Goal: Task Accomplishment & Management: Manage account settings

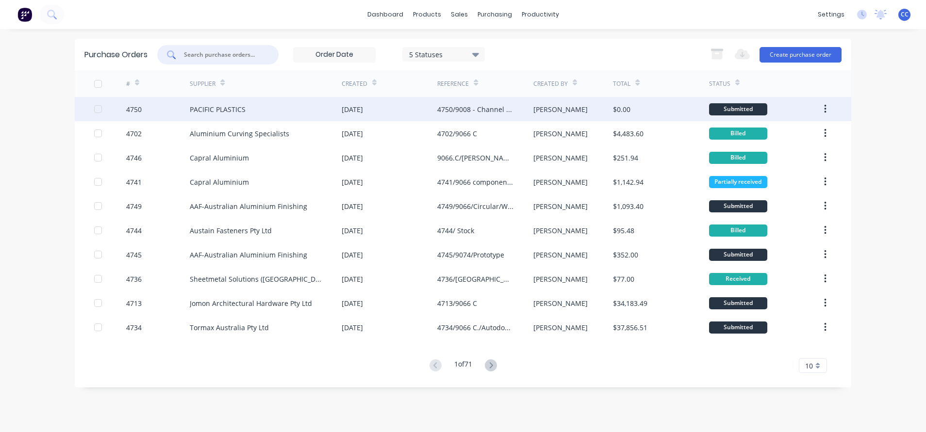
click at [270, 106] on div "PACIFIC PLASTICS" at bounding box center [266, 109] width 152 height 24
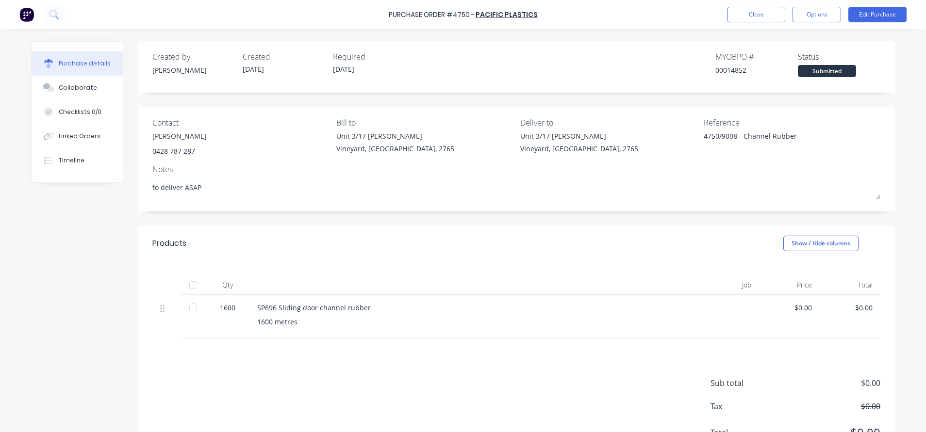
click at [187, 306] on div at bounding box center [192, 307] width 19 height 19
click at [189, 309] on div at bounding box center [192, 307] width 19 height 19
click at [877, 17] on button "Edit Purchase" at bounding box center [877, 15] width 58 height 16
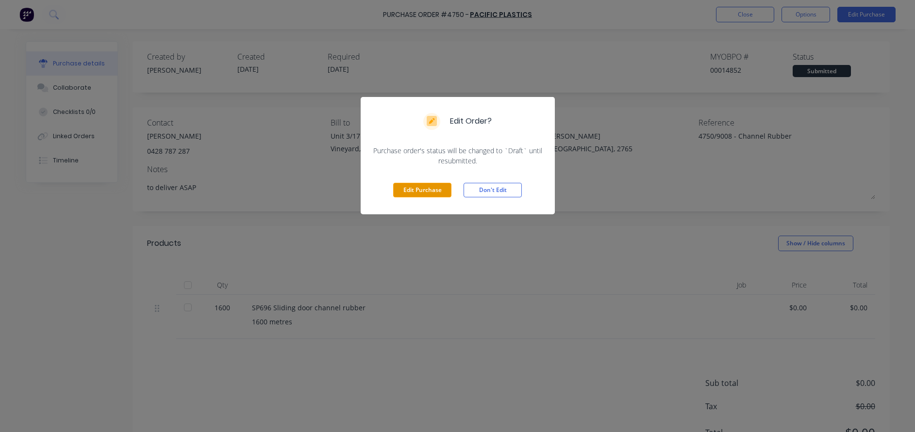
click at [422, 184] on button "Edit Purchase" at bounding box center [422, 190] width 58 height 15
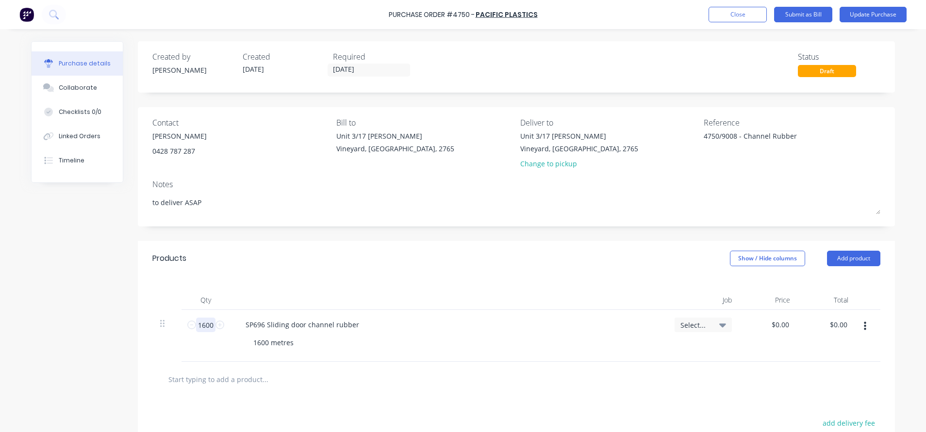
click at [198, 324] on input "1600" at bounding box center [205, 325] width 19 height 15
type textarea "x"
type input "1"
type textarea "x"
type input "16"
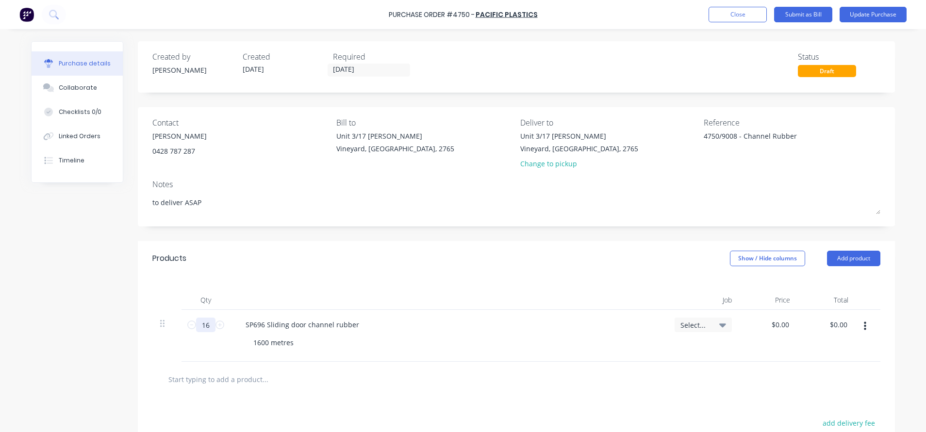
type textarea "x"
type input "16"
type textarea "x"
click at [777, 325] on input "0.00" at bounding box center [780, 325] width 22 height 14
type input "0"
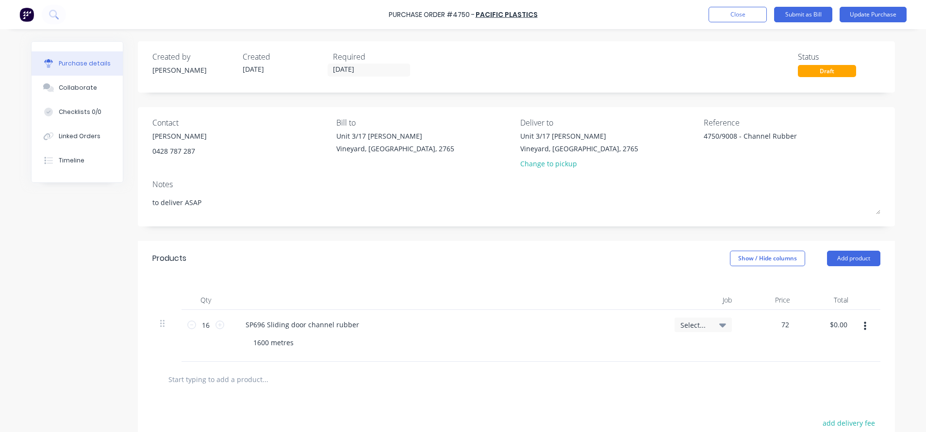
type input "72"
type textarea "x"
type input "$72.00"
type input "$1,152.00"
click at [546, 336] on div "1600 metres" at bounding box center [452, 343] width 413 height 14
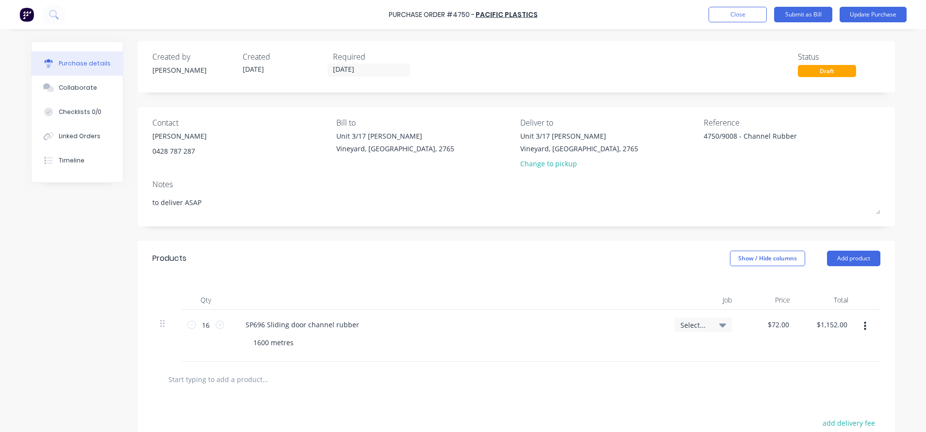
click at [202, 382] on input "text" at bounding box center [265, 379] width 194 height 19
type textarea "x"
click at [351, 324] on div "SP696 Sliding door channel rubber" at bounding box center [302, 325] width 129 height 14
click at [485, 276] on div "Products Show / Hide columns Add product Qty Job Price Total 16 16 SP696 Slidin…" at bounding box center [516, 399] width 757 height 316
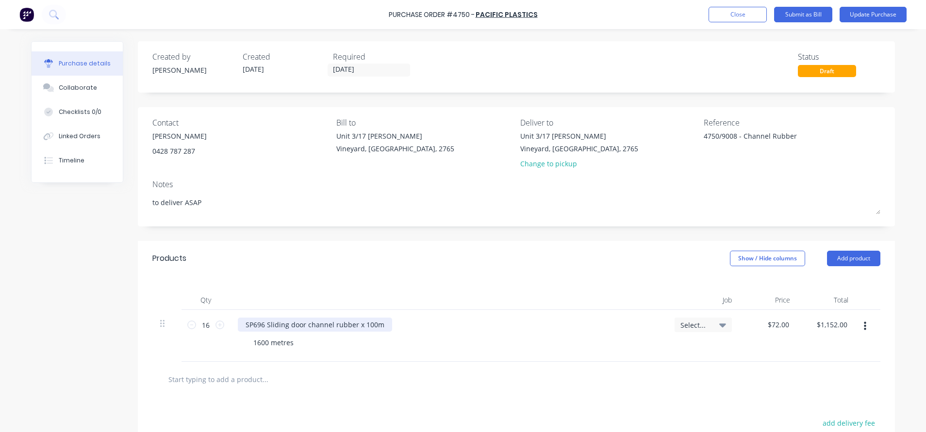
click at [377, 325] on div "SP696 Sliding door channel rubber x 100m" at bounding box center [315, 325] width 154 height 14
click at [495, 299] on div at bounding box center [448, 300] width 437 height 19
click at [235, 376] on input "text" at bounding box center [265, 379] width 194 height 19
type textarea "x"
type input "d"
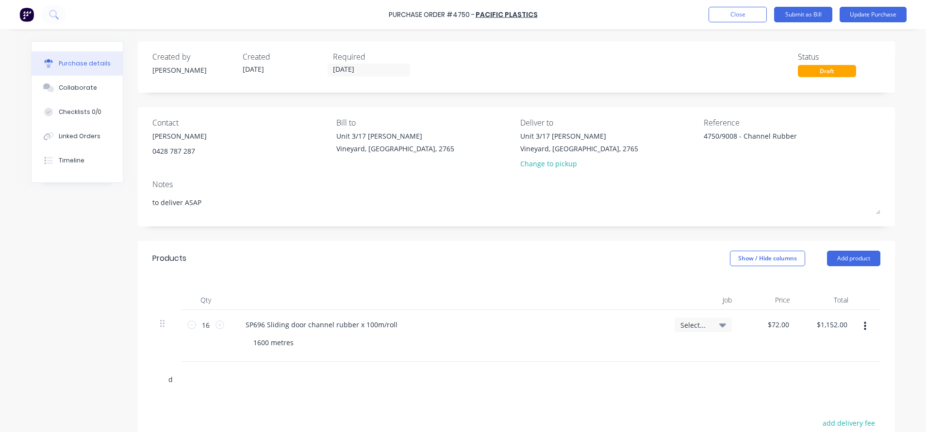
type textarea "x"
type input "de"
type textarea "x"
type input "del"
type textarea "x"
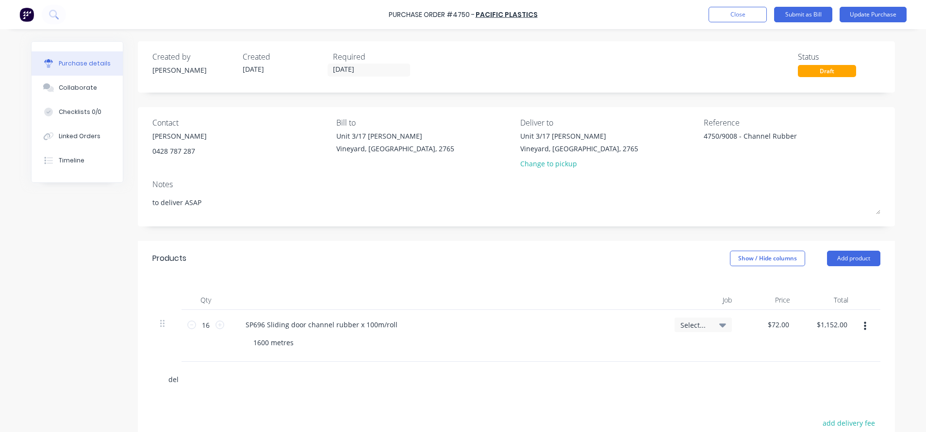
type input "deli"
type textarea "x"
type input "deliv"
type textarea "x"
type input "delive"
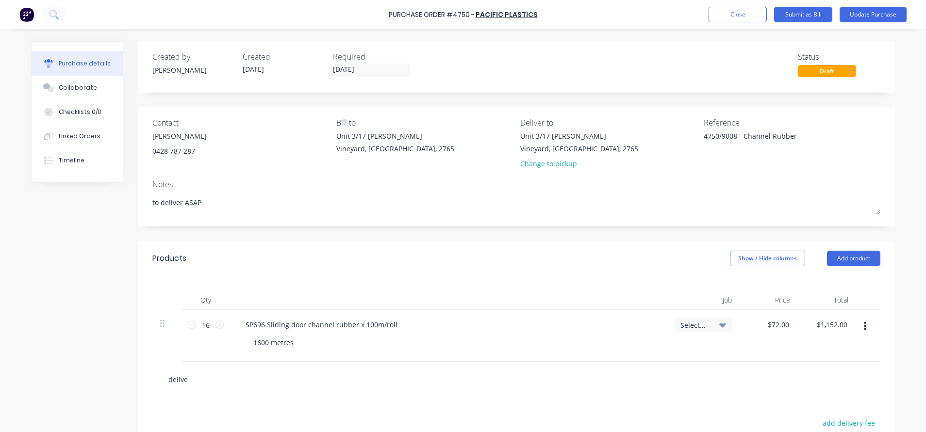
type textarea "x"
type input "deliver"
type textarea "x"
type input "delivery"
type textarea "x"
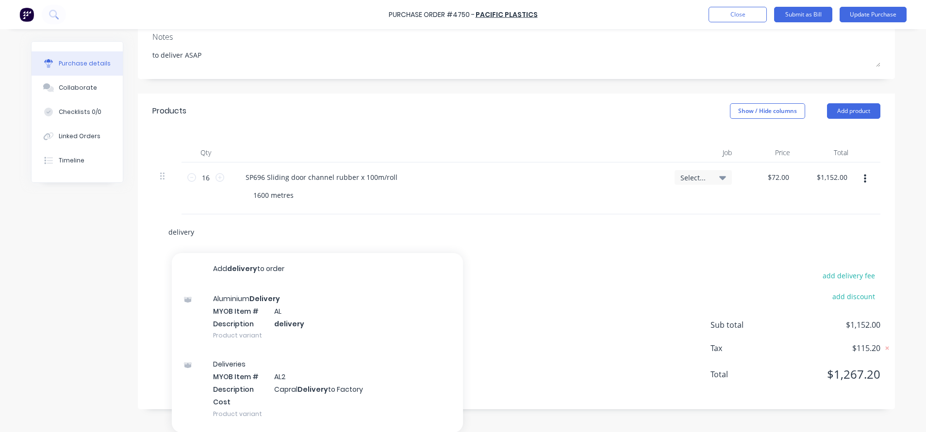
scroll to position [148, 0]
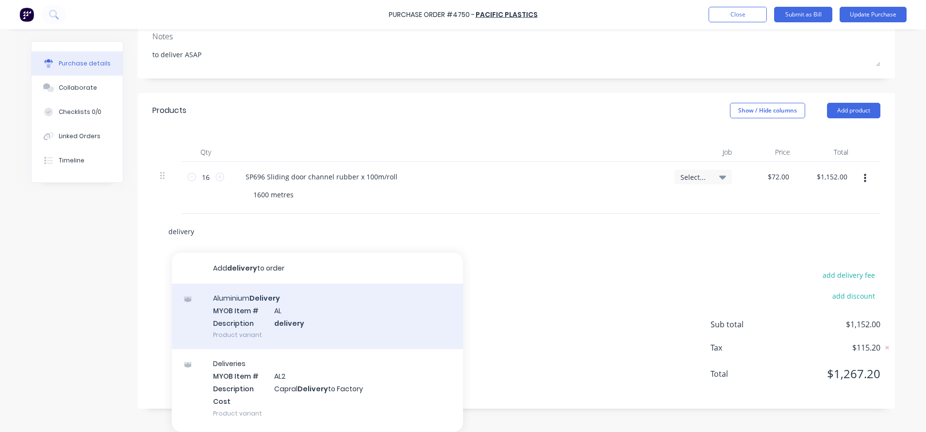
type input "delivery"
click at [300, 317] on div "Aluminium Delivery MYOB Item # AL Description delivery Product variant" at bounding box center [317, 317] width 291 height 66
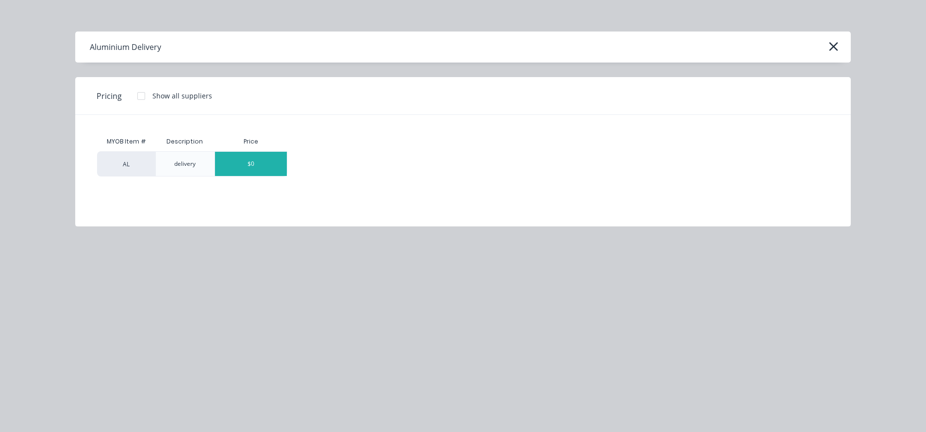
click at [242, 159] on div "$0" at bounding box center [251, 164] width 72 height 24
type textarea "x"
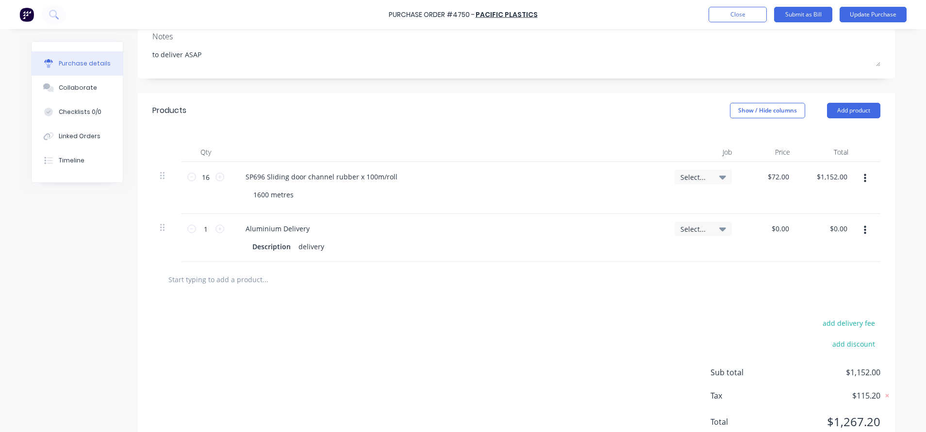
click at [217, 281] on input "text" at bounding box center [265, 279] width 194 height 19
type textarea "x"
type input "d"
type textarea "x"
type input "del"
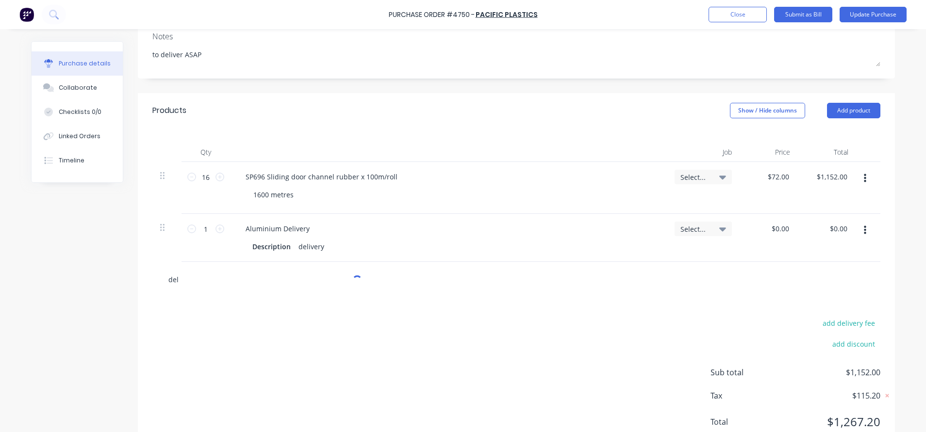
type textarea "x"
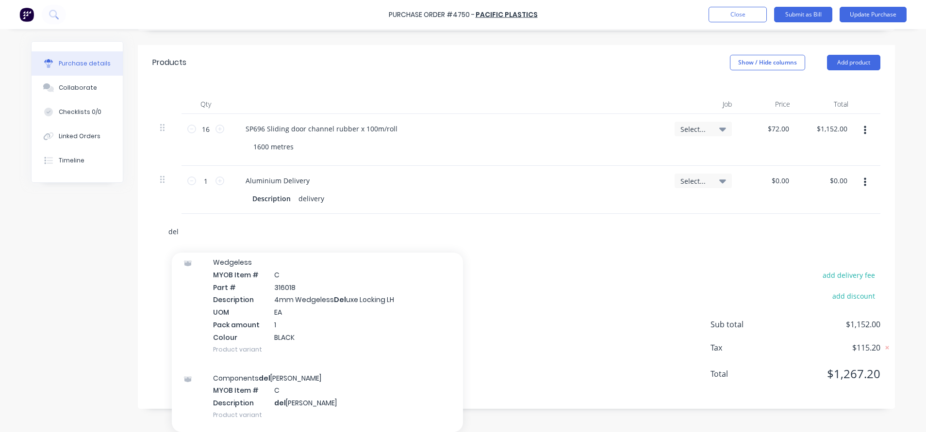
scroll to position [409, 0]
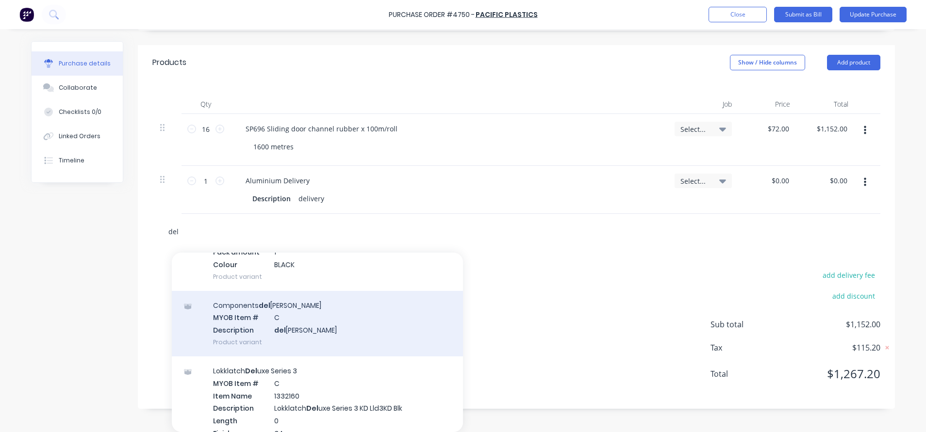
type input "del"
click at [381, 335] on div "Components del [PERSON_NAME] MYOB Item # C Description del [PERSON_NAME] Produc…" at bounding box center [317, 324] width 291 height 66
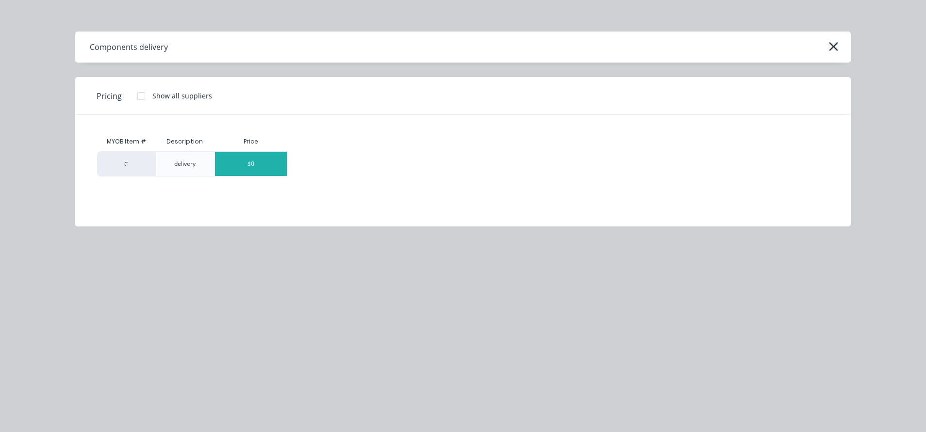
click at [233, 170] on div "$0" at bounding box center [251, 164] width 72 height 24
type textarea "x"
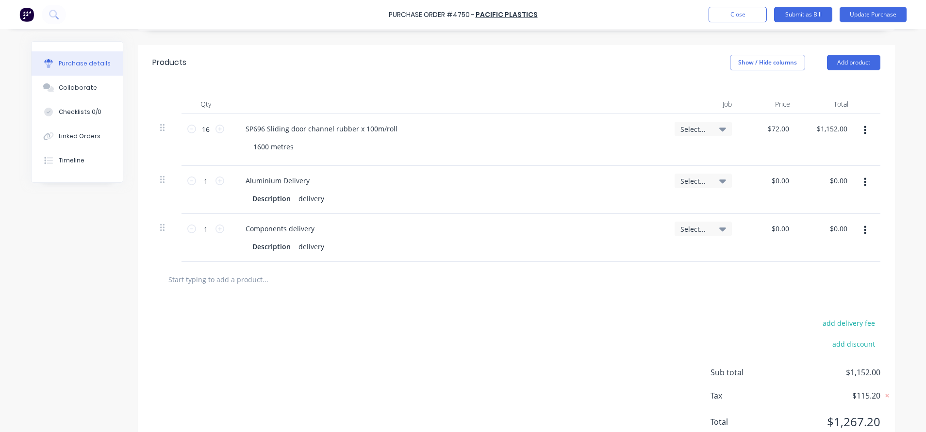
click at [864, 180] on icon "button" at bounding box center [865, 182] width 2 height 11
click at [810, 268] on button "Delete" at bounding box center [835, 266] width 83 height 19
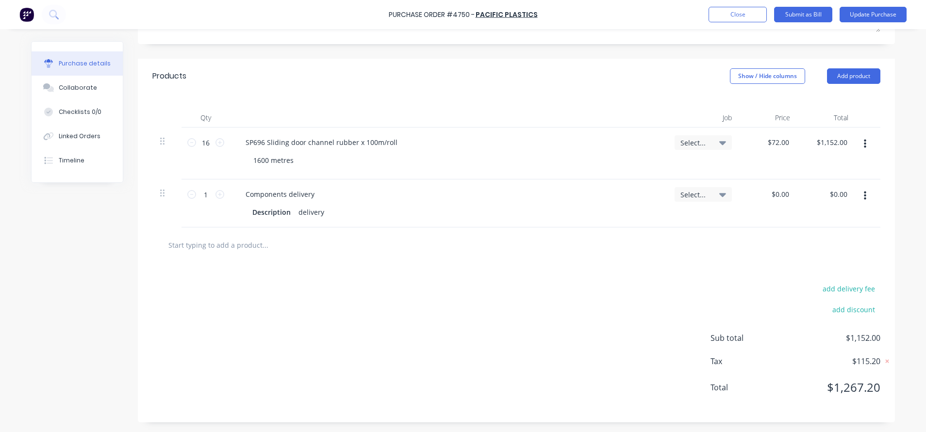
click at [779, 184] on div "$0.00 $0.00" at bounding box center [769, 204] width 58 height 48
type textarea "x"
type input "0.00"
click at [779, 192] on input "0.00" at bounding box center [780, 194] width 22 height 14
type textarea "x"
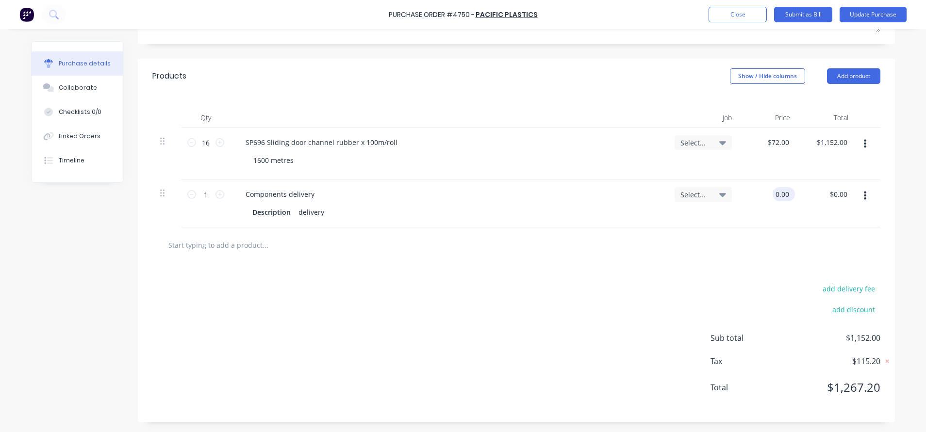
click at [779, 192] on input "0.00" at bounding box center [782, 194] width 18 height 14
type input "100"
type textarea "x"
type input "$100.00"
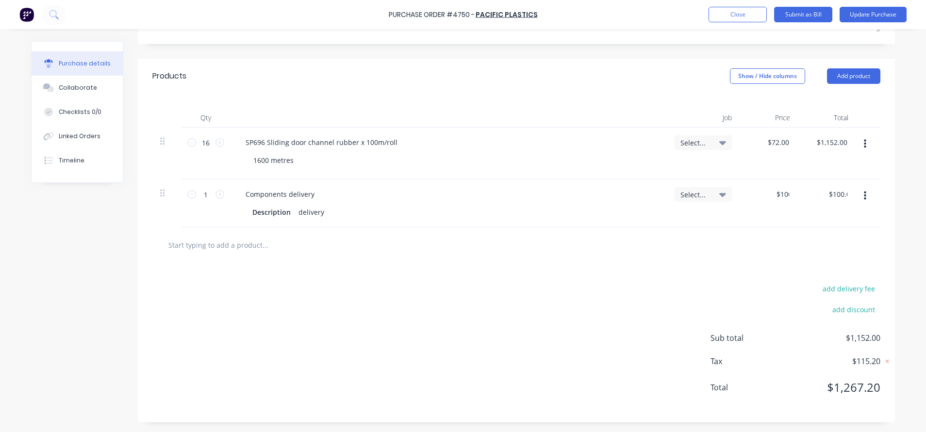
click at [760, 249] on div at bounding box center [516, 244] width 712 height 19
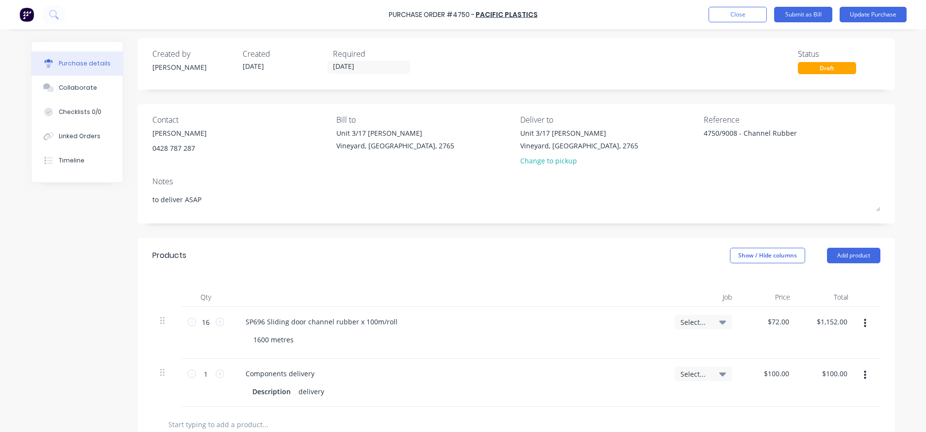
scroll to position [0, 0]
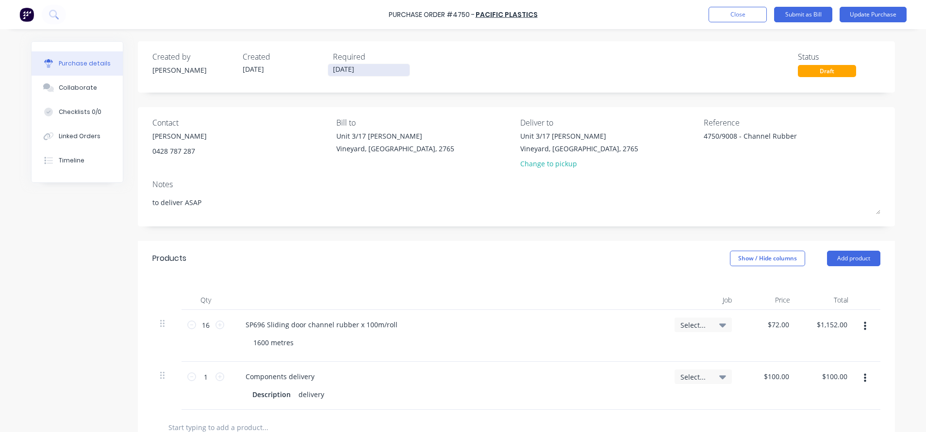
click at [353, 73] on input "[DATE]" at bounding box center [369, 70] width 82 height 12
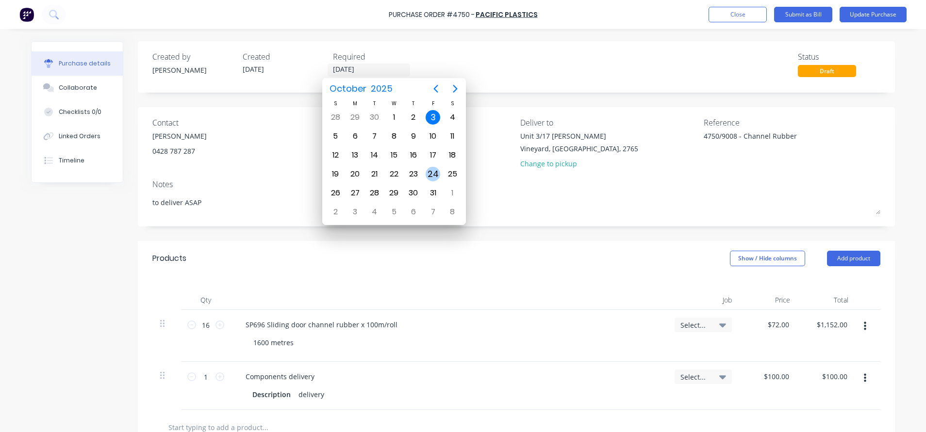
click at [433, 172] on div "24" at bounding box center [433, 174] width 15 height 15
type textarea "x"
type input "[DATE]"
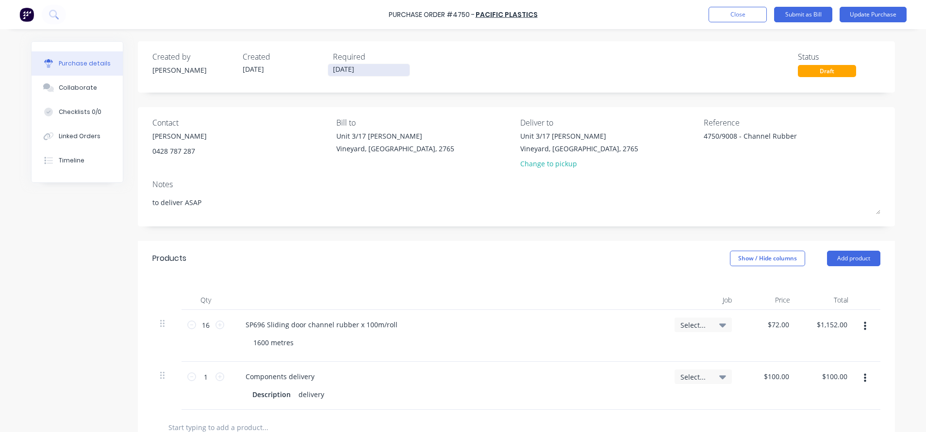
click at [388, 67] on input "[DATE]" at bounding box center [369, 70] width 82 height 12
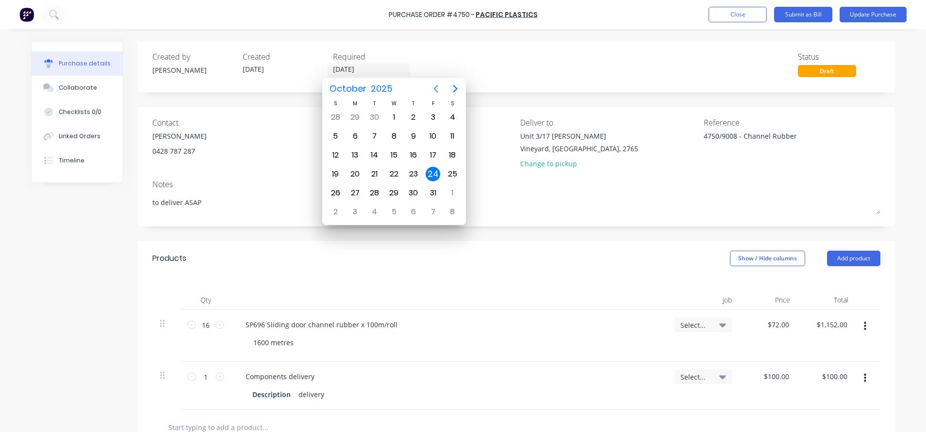
click at [433, 89] on icon "Previous page" at bounding box center [436, 89] width 12 height 12
click at [456, 85] on icon "Next page" at bounding box center [455, 89] width 12 height 12
click at [430, 158] on div "17" at bounding box center [433, 155] width 15 height 15
type textarea "x"
type input "[DATE]"
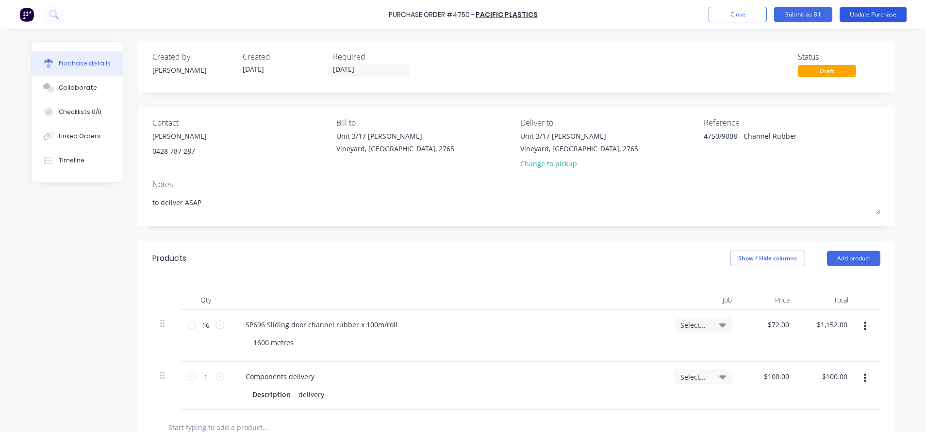
click at [863, 7] on button "Update Purchase" at bounding box center [873, 15] width 67 height 16
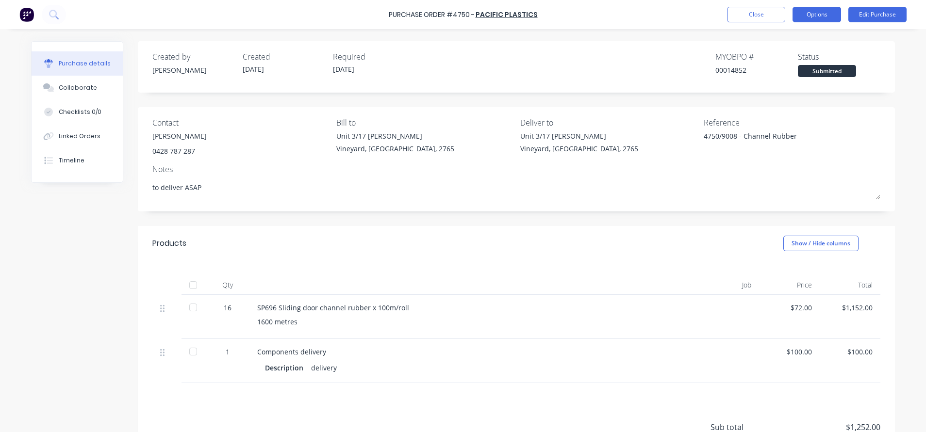
click at [816, 18] on button "Options" at bounding box center [817, 15] width 49 height 16
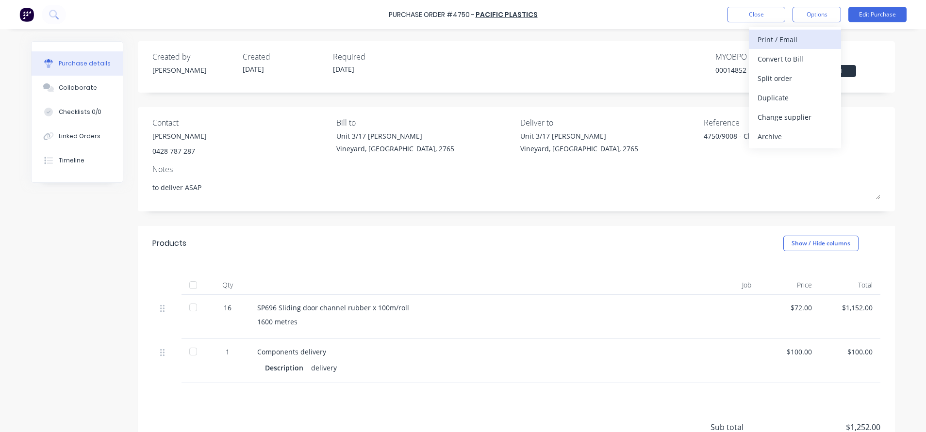
click at [795, 44] on div "Print / Email" at bounding box center [795, 40] width 75 height 14
click at [795, 58] on div "With pricing" at bounding box center [795, 59] width 75 height 14
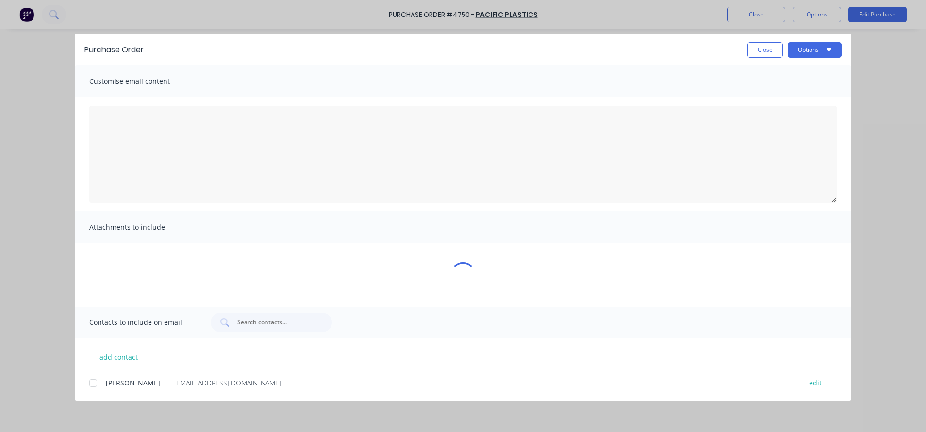
type textarea "x"
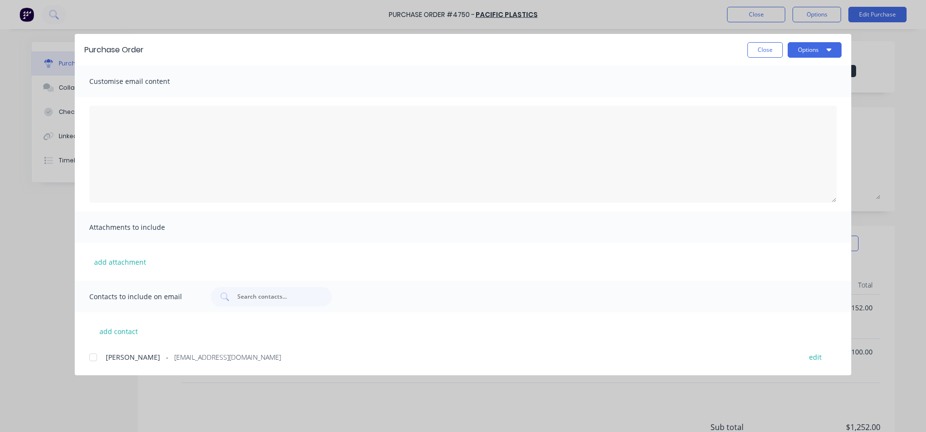
click at [95, 352] on div at bounding box center [92, 357] width 19 height 19
click at [204, 108] on textarea "[DATE]" at bounding box center [462, 154] width 747 height 97
click at [184, 148] on textarea "HI [PERSON_NAME], Please see the attached PO." at bounding box center [462, 154] width 747 height 97
type textarea "HI [PERSON_NAME], Please see the attached PO 4750."
click at [815, 57] on button "Options" at bounding box center [815, 50] width 54 height 16
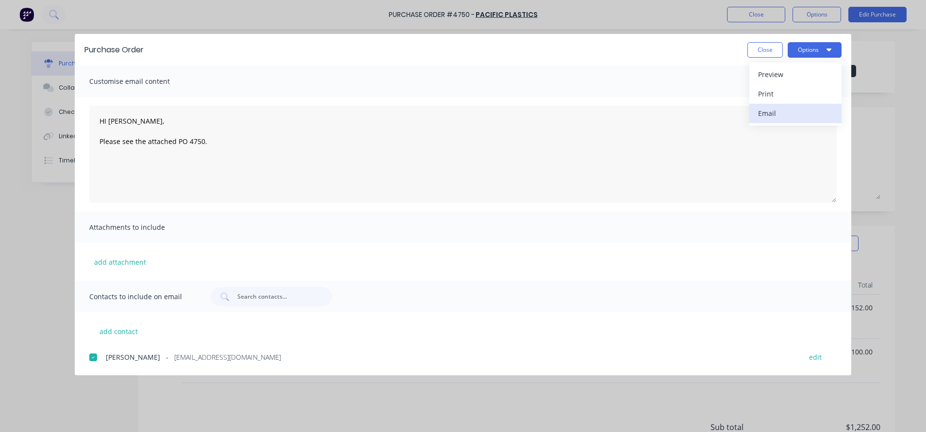
click at [773, 109] on div "Email" at bounding box center [795, 113] width 75 height 14
click at [829, 40] on div "Purchase Order Close Options" at bounding box center [463, 50] width 776 height 32
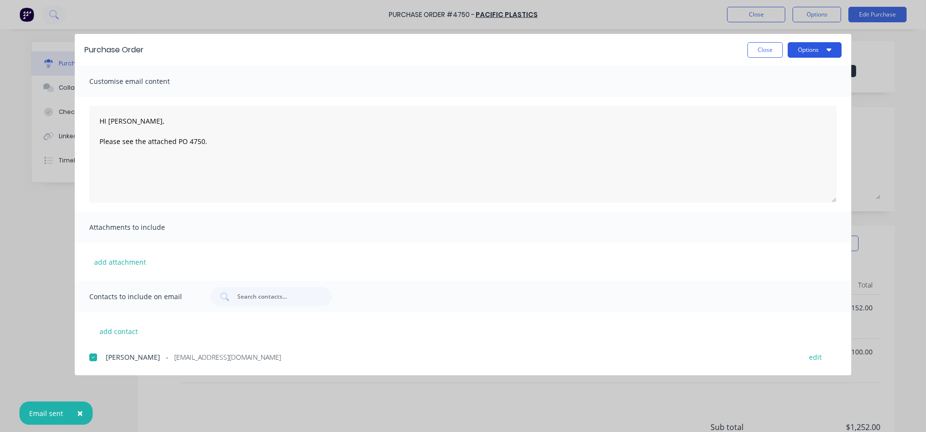
click at [829, 45] on button "Options" at bounding box center [815, 50] width 54 height 16
click at [771, 92] on div "Print" at bounding box center [795, 94] width 75 height 14
click at [762, 53] on button "Close" at bounding box center [764, 50] width 35 height 16
type textarea "x"
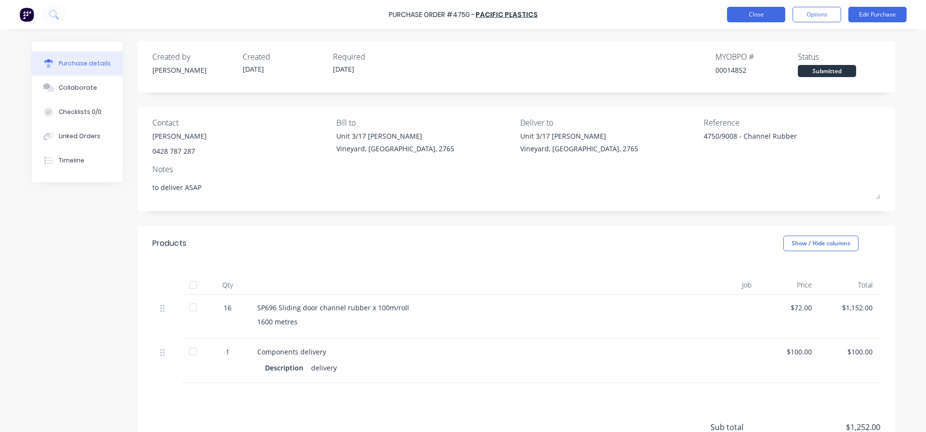
click at [755, 18] on button "Close" at bounding box center [756, 15] width 58 height 16
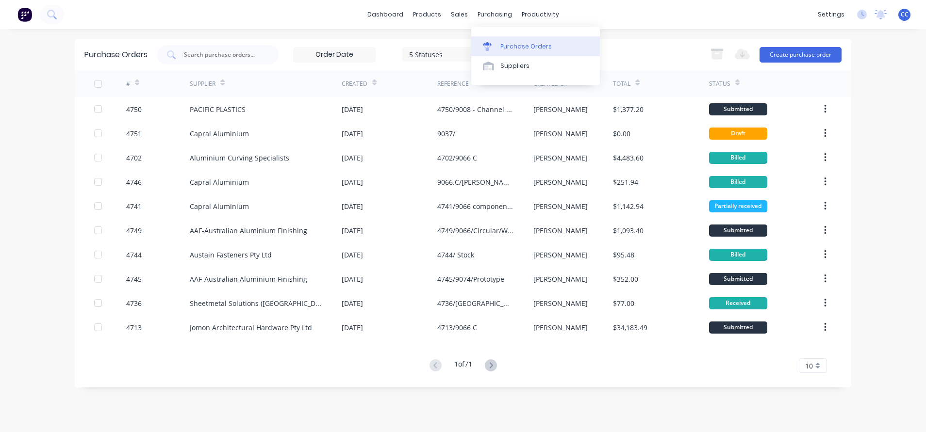
click at [501, 45] on div "Purchase Orders" at bounding box center [525, 46] width 51 height 9
click at [204, 55] on input "text" at bounding box center [223, 55] width 81 height 10
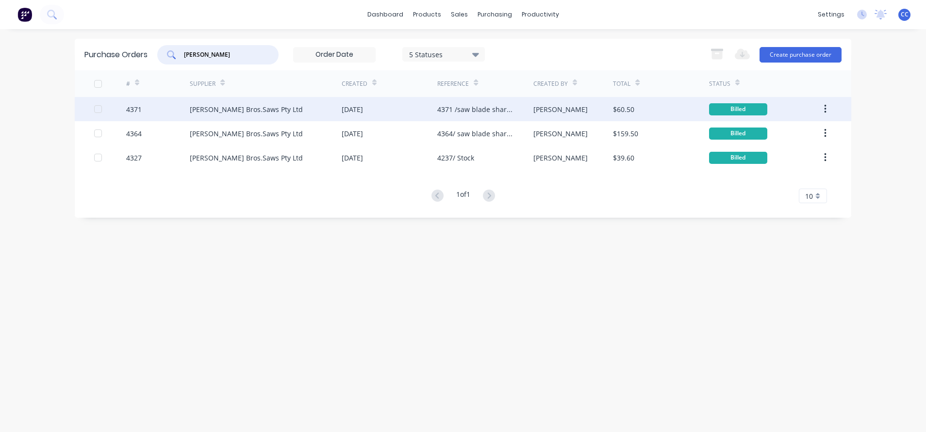
type input "[PERSON_NAME]"
click at [262, 102] on div "[PERSON_NAME] Bros.Saws Pty Ltd" at bounding box center [266, 109] width 152 height 24
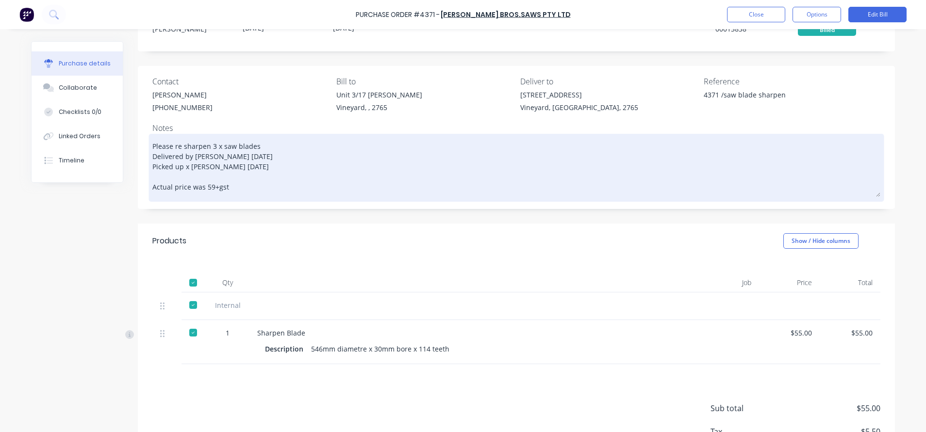
scroll to position [73, 0]
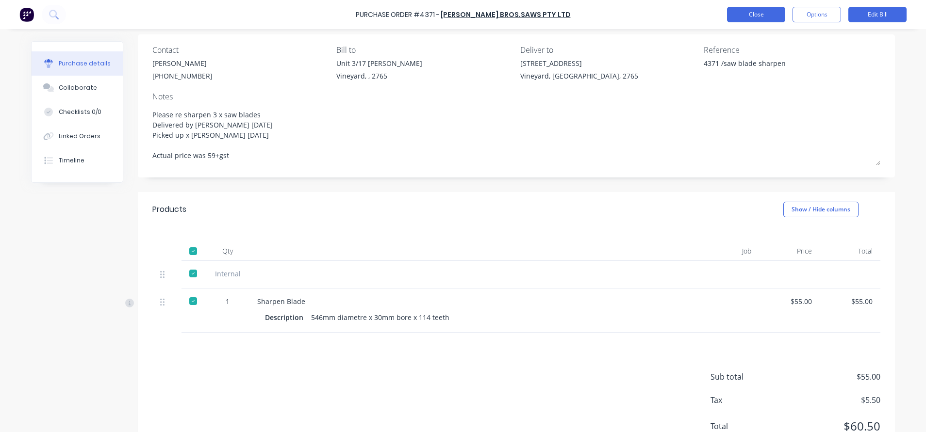
click at [749, 17] on button "Close" at bounding box center [756, 15] width 58 height 16
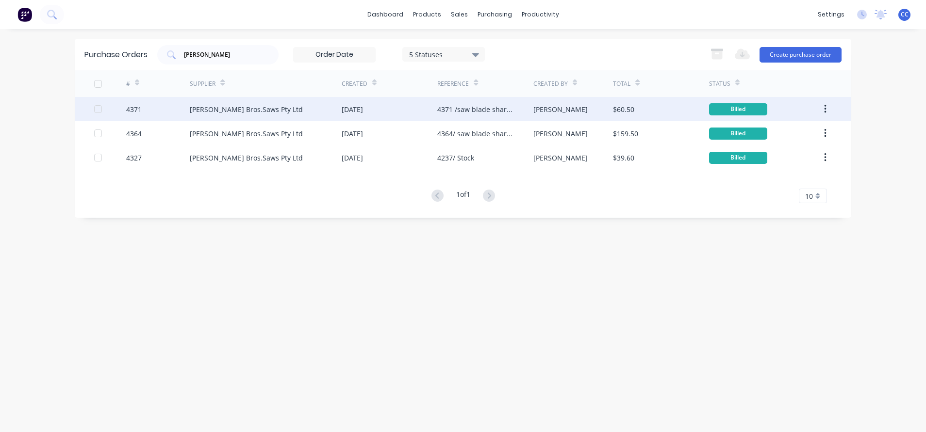
click at [396, 112] on div "[DATE]" at bounding box center [390, 109] width 96 height 24
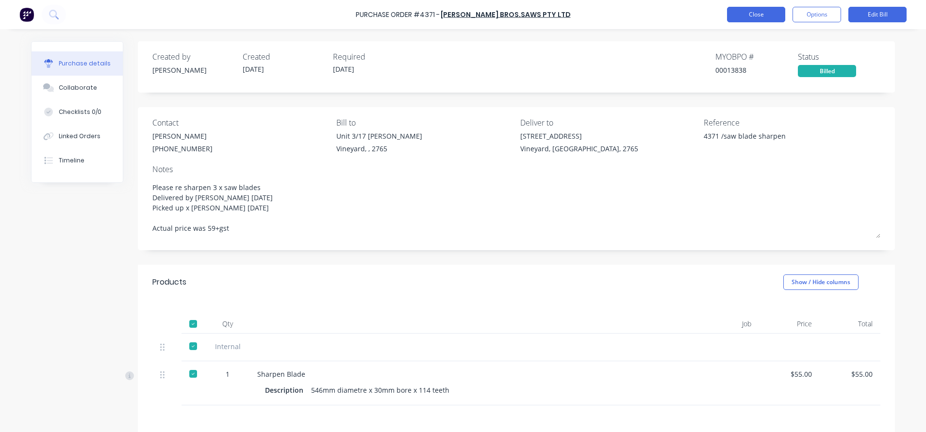
click at [758, 14] on button "Close" at bounding box center [756, 15] width 58 height 16
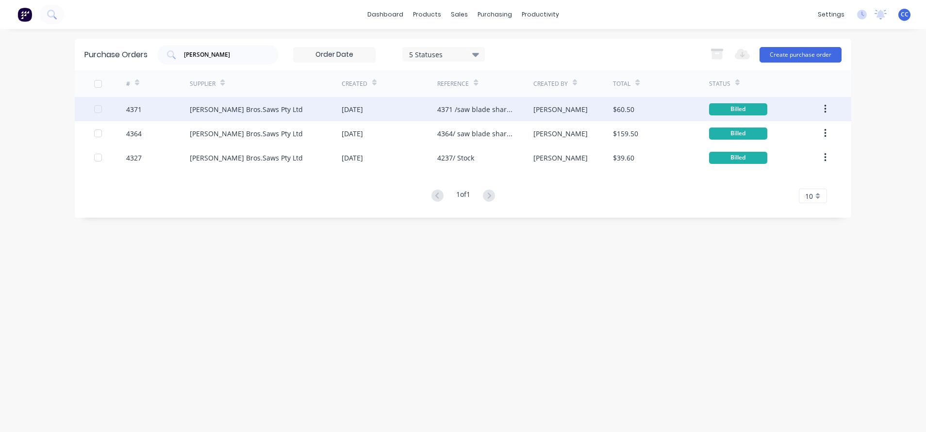
click at [829, 106] on button "button" at bounding box center [825, 108] width 23 height 17
click at [801, 159] on div "Duplicate" at bounding box center [790, 154] width 75 height 14
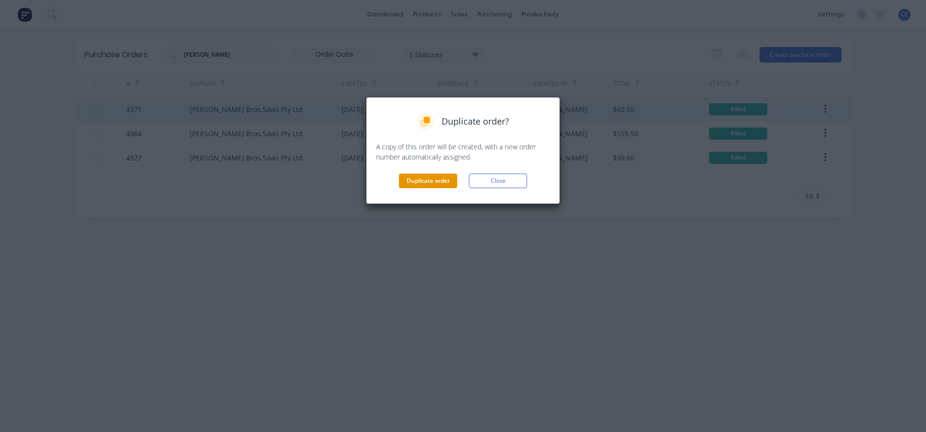
click at [437, 181] on button "Duplicate order" at bounding box center [428, 181] width 58 height 15
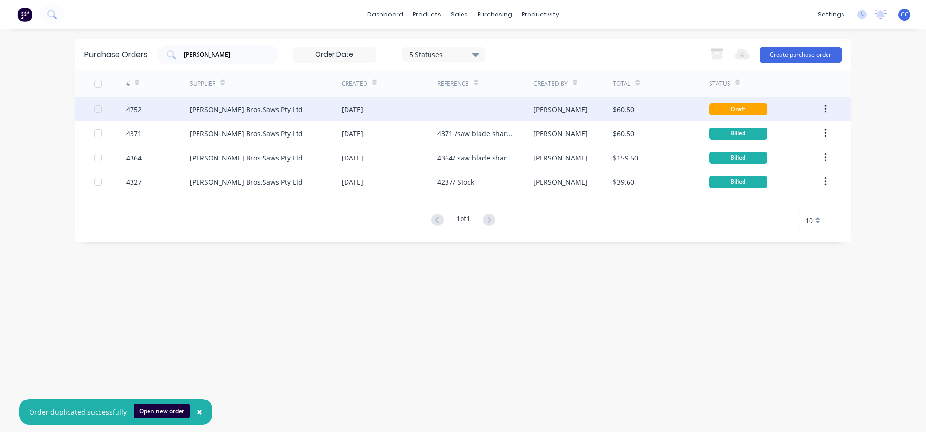
click at [465, 107] on div at bounding box center [485, 109] width 96 height 24
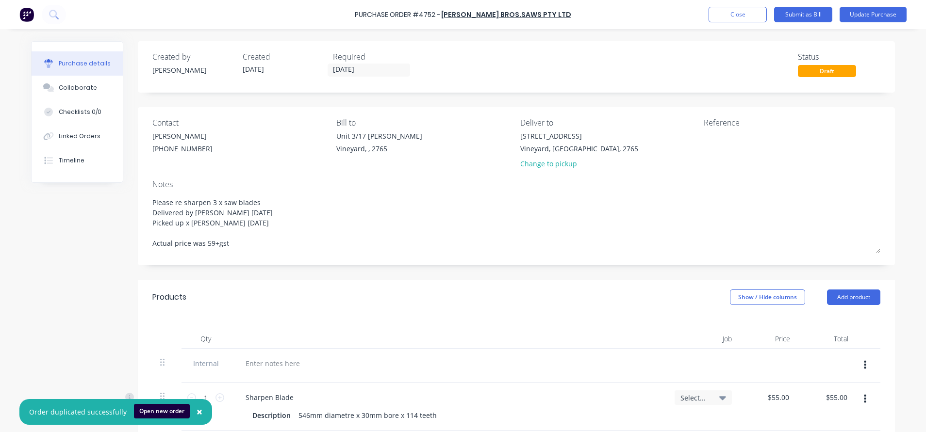
scroll to position [73, 0]
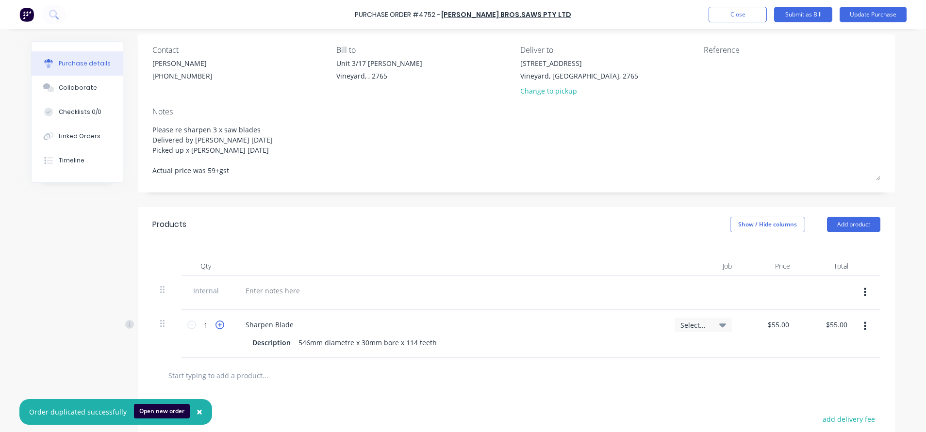
click at [215, 327] on icon at bounding box center [219, 325] width 9 height 9
type textarea "x"
type input "2"
type input "$110.00"
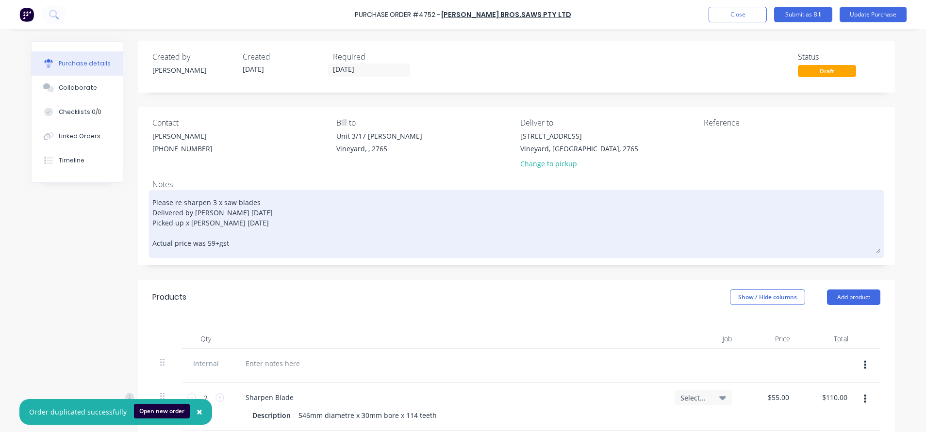
click at [207, 206] on textarea "Please re sharpen 3 x saw blades Delivered by [PERSON_NAME] [DATE] Picked up x …" at bounding box center [516, 223] width 728 height 61
type textarea "x"
type textarea "Please re sharpen x saw blades Delivered by [PERSON_NAME] [DATE] Picked up x [P…"
type textarea "x"
type textarea "Please re sharpen 2 x saw blades Delivered by [PERSON_NAME] [DATE] Picked up x …"
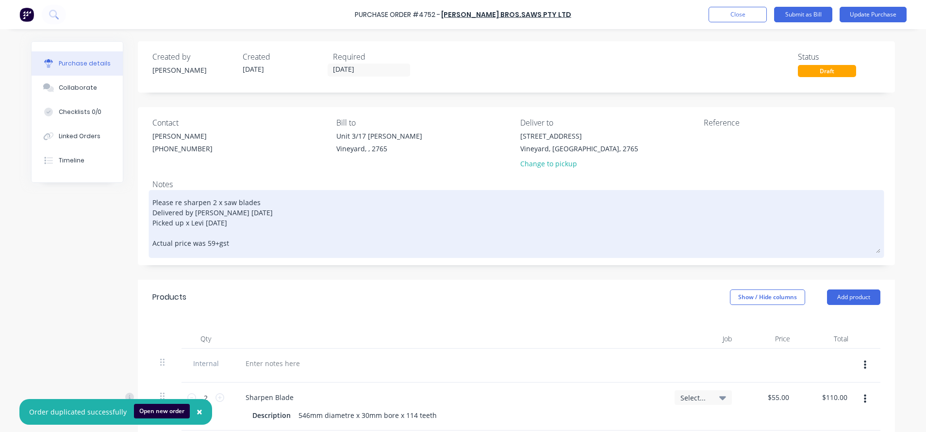
drag, startPoint x: 236, startPoint y: 214, endPoint x: 154, endPoint y: 216, distance: 81.6
click at [154, 216] on textarea "Please re sharpen 2 x saw blades Delivered by [PERSON_NAME] [DATE] Picked up x …" at bounding box center [516, 223] width 728 height 61
click at [235, 225] on textarea "Please re sharpen 2 x saw blades Delivered by [PERSON_NAME] [DATE] Picked up x …" at bounding box center [516, 223] width 728 height 61
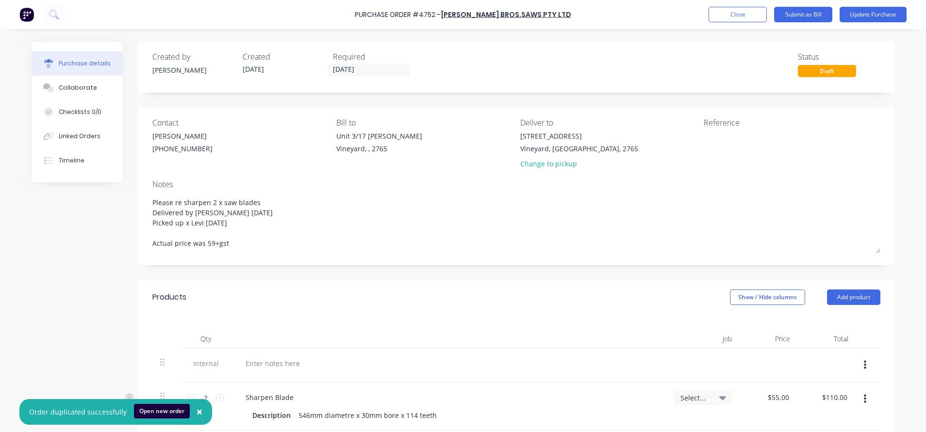
drag, startPoint x: 230, startPoint y: 247, endPoint x: 141, endPoint y: 211, distance: 95.2
click at [141, 211] on div "Contact [PERSON_NAME] [PHONE_NUMBER] Bill to Unit 3/17 [PERSON_NAME] [PERSON_NA…" at bounding box center [516, 186] width 757 height 158
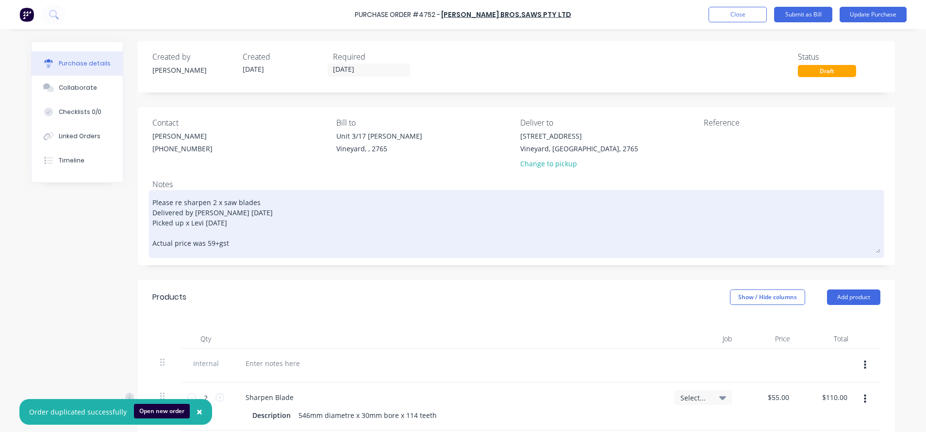
type textarea "x"
click at [271, 241] on textarea "Please re sharpen 2 x saw blades Delivered by [PERSON_NAME] [DATE] Picked up x …" at bounding box center [516, 223] width 728 height 61
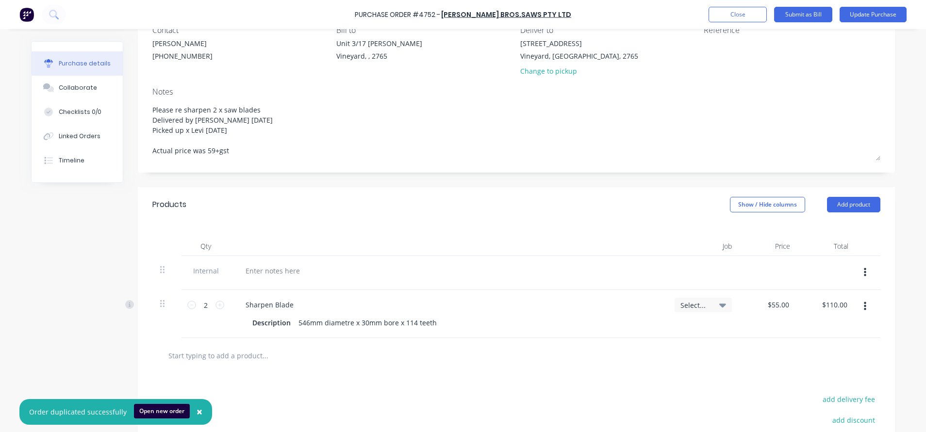
scroll to position [146, 0]
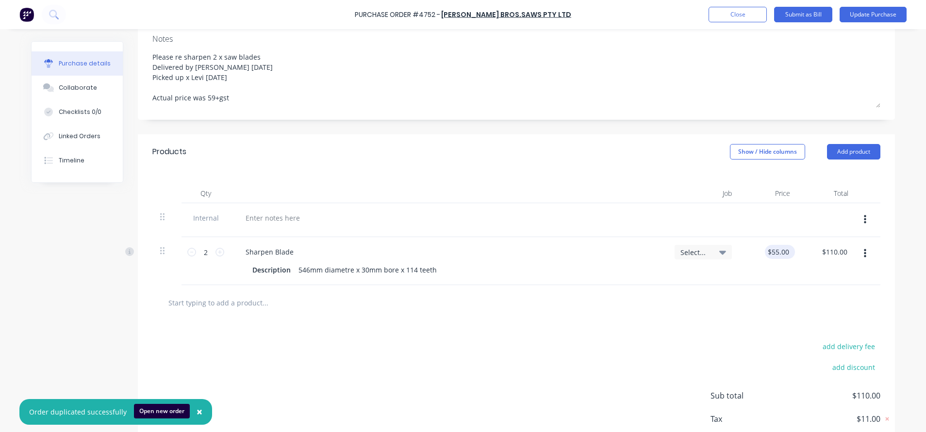
type textarea "Please re sharpen 2 x saw blades Delivered by [PERSON_NAME] [DATE] Picked up x …"
type textarea "x"
type textarea "Please re sharpen 2 x saw blades Delivered by [PERSON_NAME] [DATE] Picked up x …"
click at [776, 252] on input "55.00" at bounding box center [778, 252] width 26 height 14
type input "59.00"
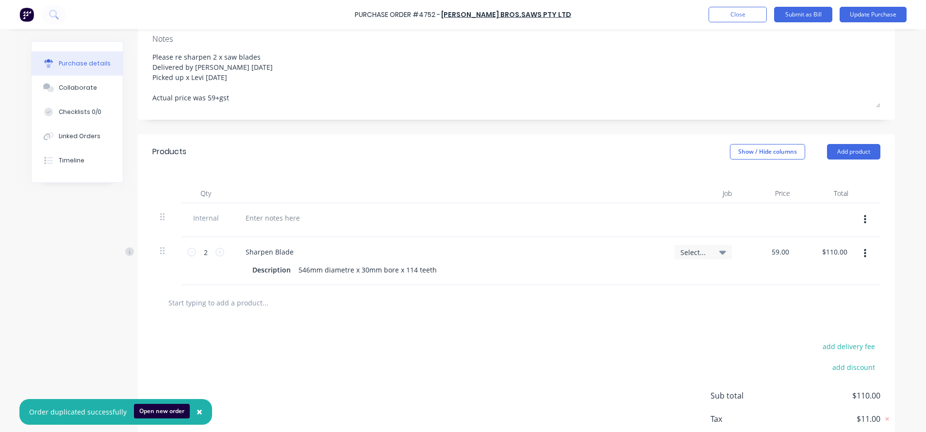
type textarea "x"
type input "$59.00"
type input "$118.00"
click at [625, 150] on div "Products Show / Hide columns Add product" at bounding box center [516, 151] width 757 height 35
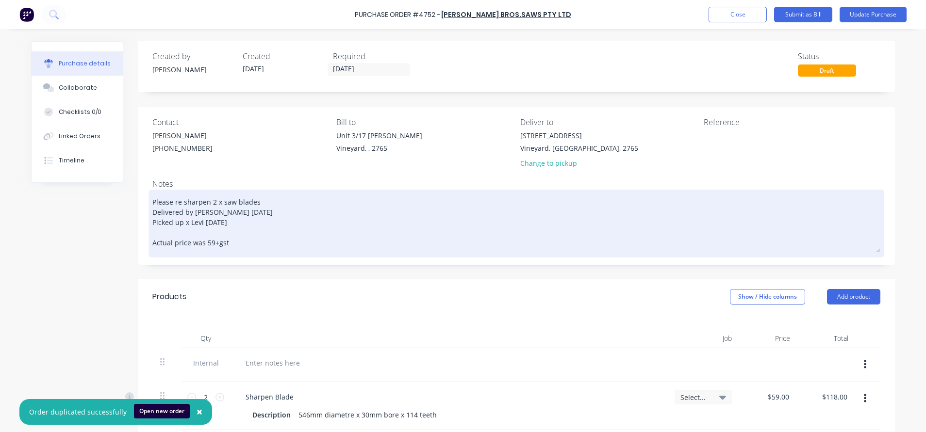
scroll to position [0, 0]
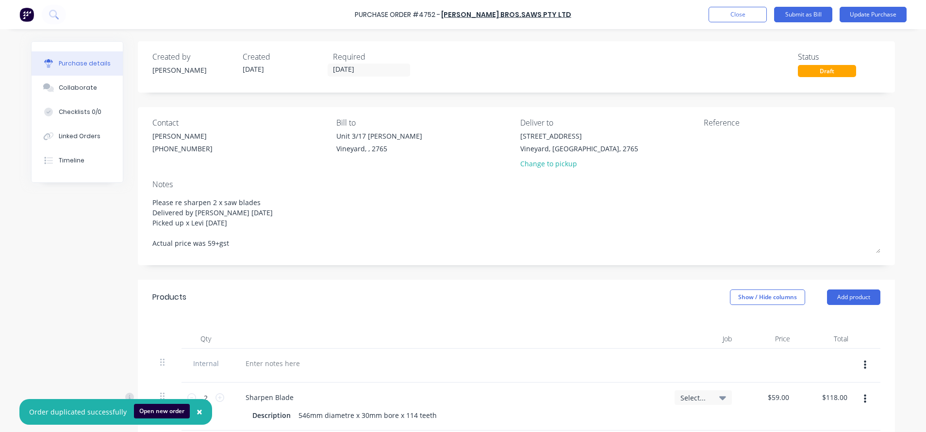
drag, startPoint x: 228, startPoint y: 238, endPoint x: 139, endPoint y: 241, distance: 88.8
click at [139, 241] on div "Contact [PERSON_NAME] [PHONE_NUMBER] Bill to Unit 3/17 [PERSON_NAME] [PERSON_NA…" at bounding box center [516, 186] width 757 height 158
type textarea "x"
type textarea "Please re sharpen 2 x saw blades Delivered by [PERSON_NAME] [DATE] Picked up x …"
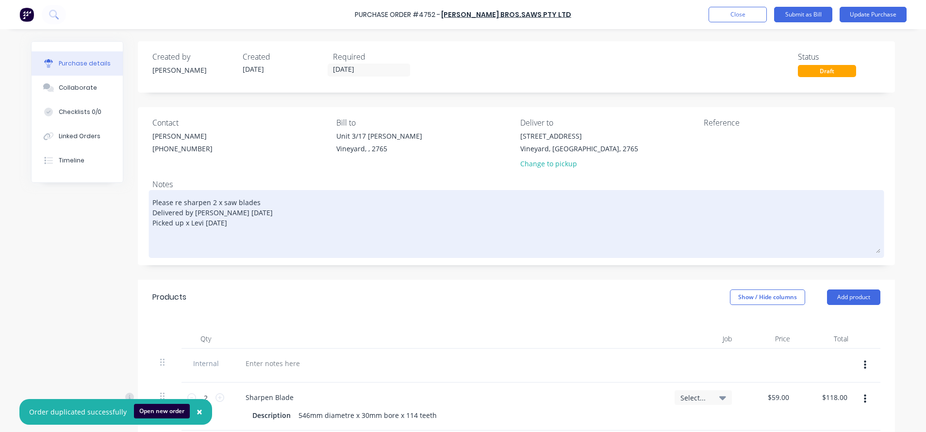
drag, startPoint x: 243, startPoint y: 212, endPoint x: 203, endPoint y: 215, distance: 40.0
click at [203, 215] on textarea "Please re sharpen 2 x saw blades Delivered by [PERSON_NAME] [DATE] Picked up x …" at bounding box center [516, 223] width 728 height 61
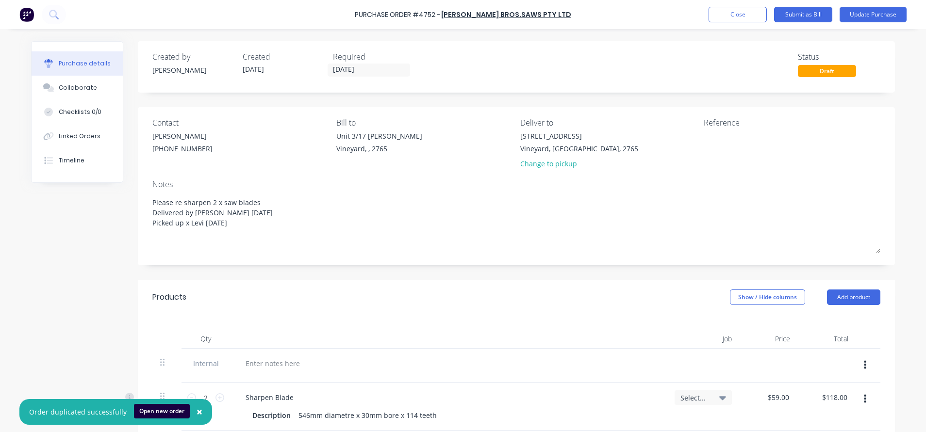
type textarea "x"
type textarea "Please re sharpen 2 x saw blades Delivered by [PERSON_NAME] 2 Picked up x [PERS…"
type textarea "x"
type textarea "Please re sharpen 2 x saw blades Delivered by [PERSON_NAME] 26 Picked up x [PER…"
type textarea "x"
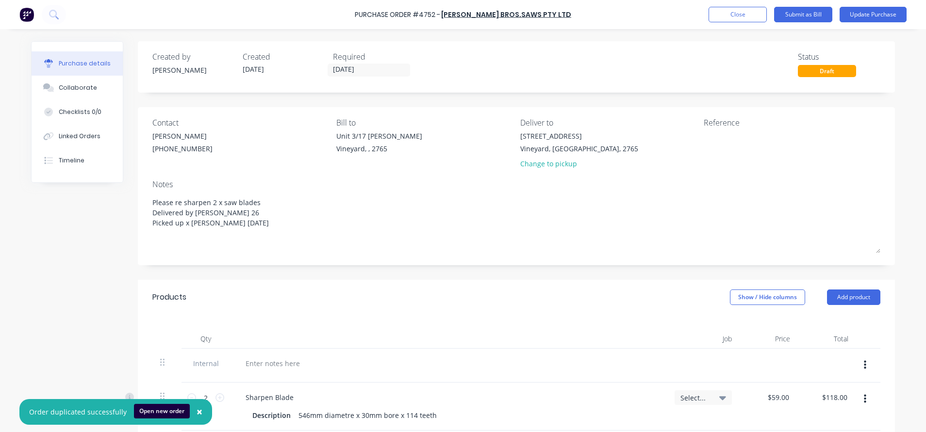
type textarea "Please re sharpen 2 x saw blades Delivered by [PERSON_NAME] 26/ Picked up x [PE…"
type textarea "x"
type textarea "Please re sharpen 2 x saw blades Delivered by [PERSON_NAME] 26/0 Picked up x [P…"
type textarea "x"
type textarea "Please re sharpen 2 x saw blades Delivered by [PERSON_NAME] 26/09 Picked up x […"
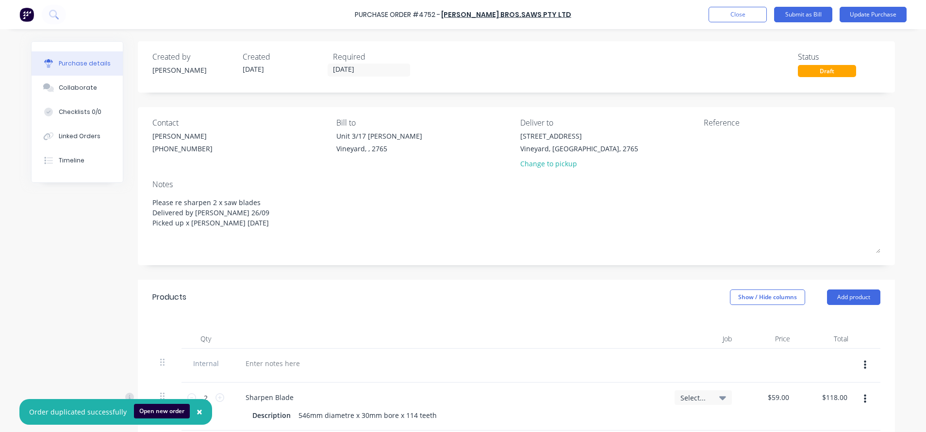
type textarea "x"
type textarea "Please re sharpen 2 x saw blades Delivered by [PERSON_NAME] 26/09/ Picked up x …"
type textarea "x"
type textarea "Please re sharpen 2 x saw blades Delivered by [PERSON_NAME] 26/09/2 Picked up x…"
type textarea "x"
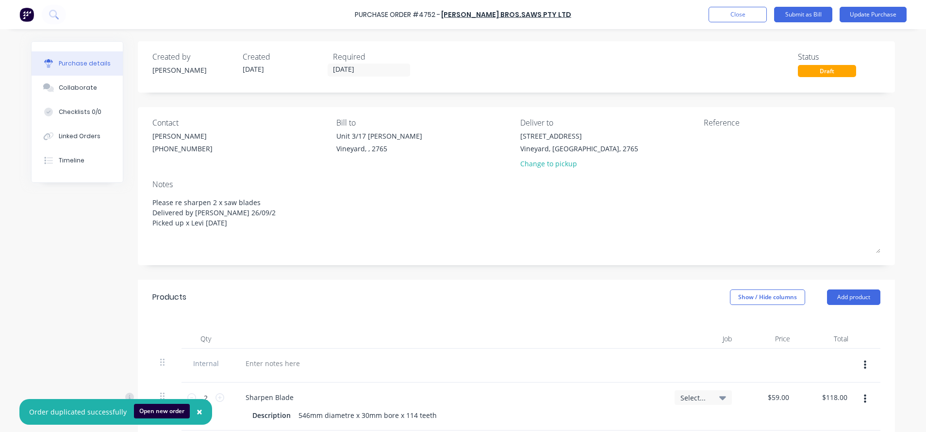
type textarea "Please re sharpen 2 x saw blades Delivered by [PERSON_NAME] [DATE] Picked up x …"
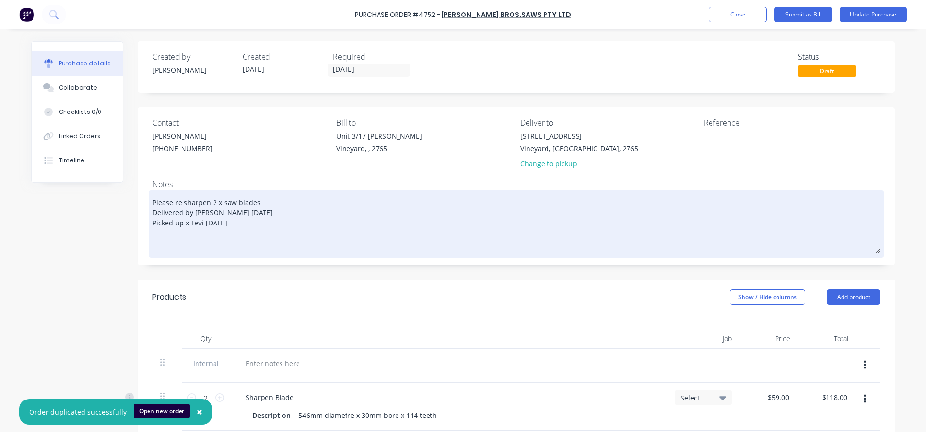
drag, startPoint x: 227, startPoint y: 220, endPoint x: 199, endPoint y: 225, distance: 28.1
click at [199, 225] on textarea "Please re sharpen 2 x saw blades Delivered by [PERSON_NAME] [DATE] Picked up x …" at bounding box center [516, 223] width 728 height 61
click at [258, 225] on textarea "Please re sharpen 2 x saw blades Delivered by [PERSON_NAME] [DATE] Picked up x …" at bounding box center [516, 223] width 728 height 61
drag, startPoint x: 255, startPoint y: 225, endPoint x: 180, endPoint y: 228, distance: 75.7
click at [180, 228] on textarea "Please re sharpen 2 x saw blades Delivered by [PERSON_NAME] [DATE] Picked up x …" at bounding box center [516, 223] width 728 height 61
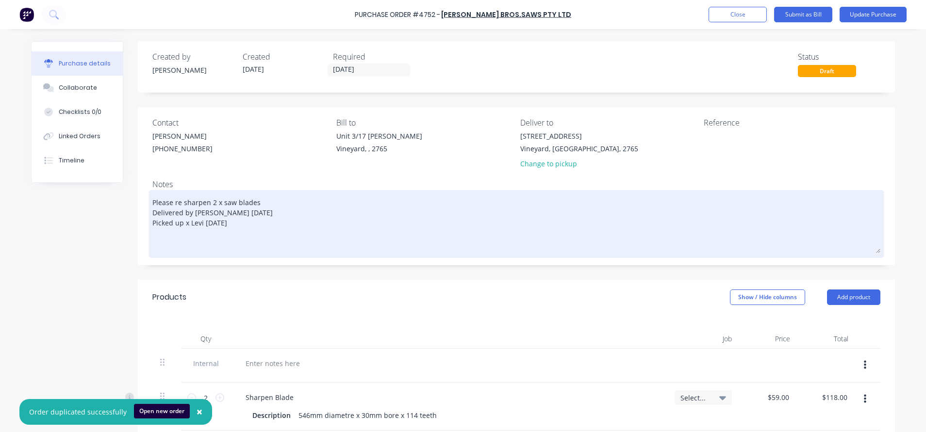
type textarea "x"
type textarea "Please re sharpen 2 x saw blades Delivered by [PERSON_NAME] [DATE] Picked up"
type textarea "x"
type textarea "Please re sharpen 2 x saw blades Delivered by [PERSON_NAME] [DATE] Picked up"
type textarea "x"
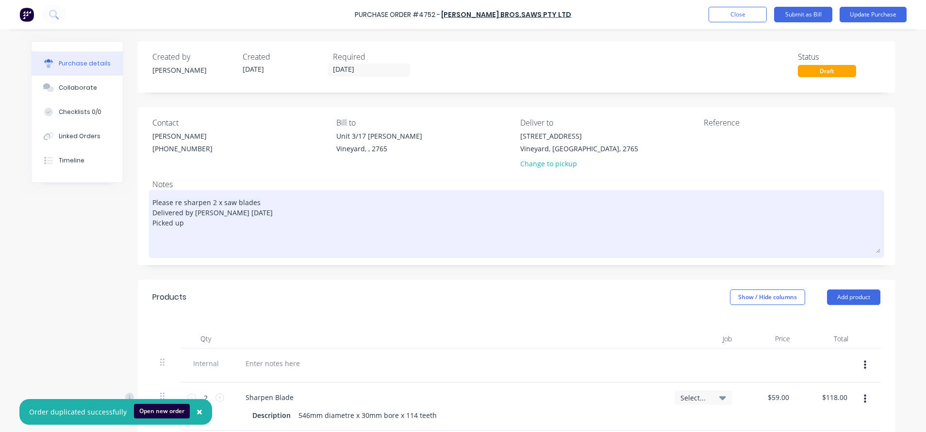
type textarea "Please re sharpen 2 x saw blades Delivered by [PERSON_NAME] [DATE] Picked u"
type textarea "x"
type textarea "Please re sharpen 2 x saw blades Delivered by [PERSON_NAME] [DATE] Picked"
type textarea "x"
type textarea "Please re sharpen 2 x saw blades Delivered by [PERSON_NAME] [DATE] Picked"
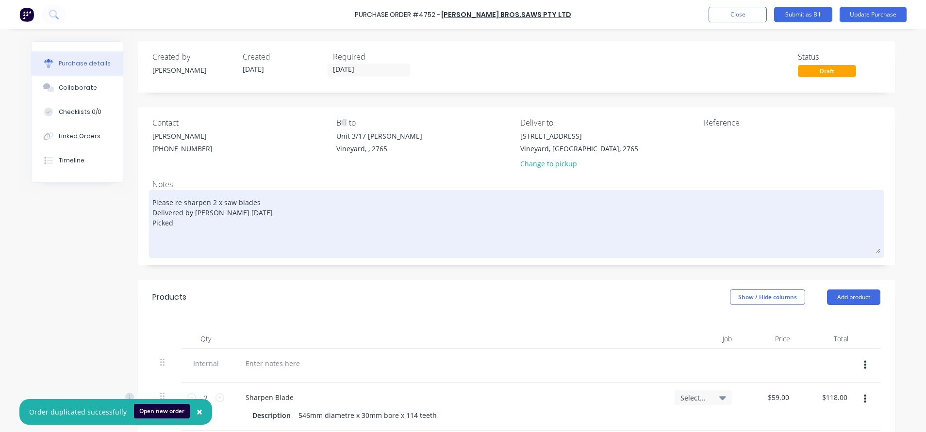
type textarea "x"
type textarea "Please re sharpen 2 x saw blades Delivered by [PERSON_NAME] [DATE] Picke"
type textarea "x"
type textarea "Please re sharpen 2 x saw blades Delivered by [PERSON_NAME] [DATE] Pick"
type textarea "x"
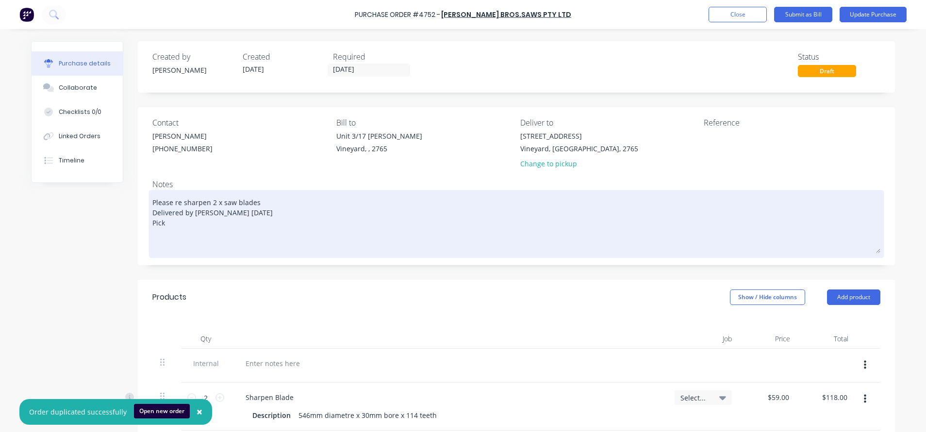
type textarea "Please re sharpen 2 x saw blades Delivered by [PERSON_NAME] [DATE] Pic"
type textarea "x"
type textarea "Please re sharpen 2 x saw blades Delivered by [PERSON_NAME] [DATE] Pi"
type textarea "x"
type textarea "Please re sharpen 2 x saw blades Delivered by [PERSON_NAME] [DATE] P"
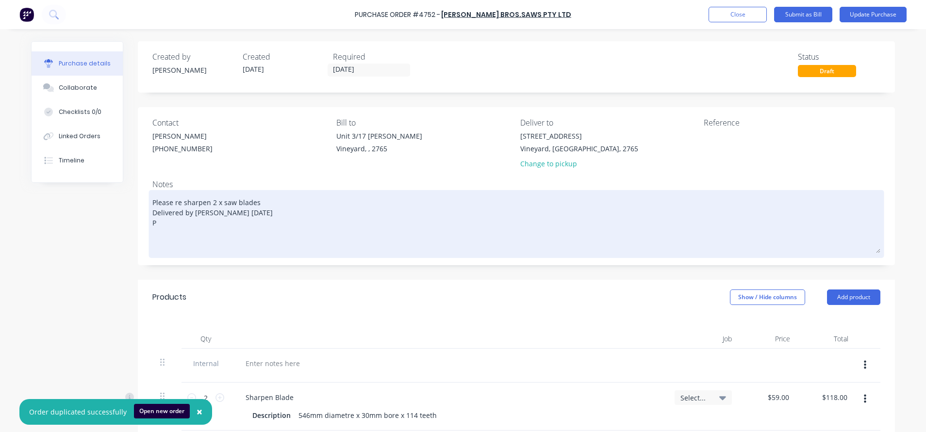
type textarea "x"
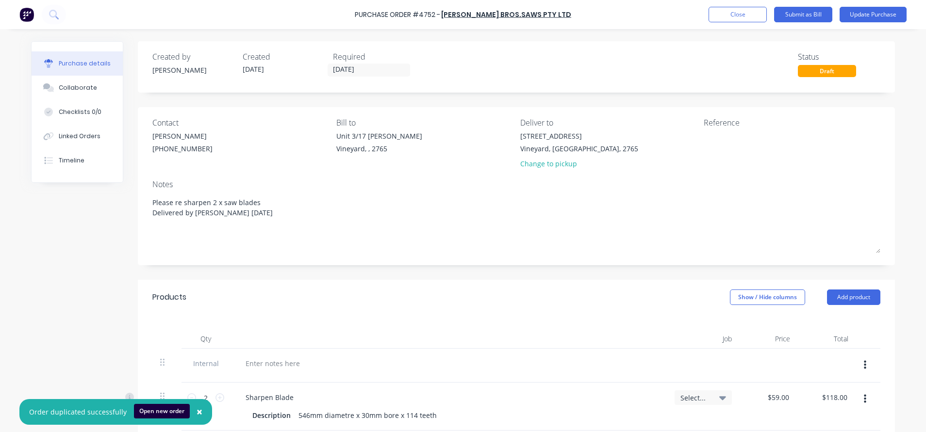
type textarea "Please re sharpen 2 x saw blades Delivered by [PERSON_NAME] [DATE]"
type textarea "x"
type textarea "Please re sharpen 2 x saw blades Delivered by [PERSON_NAME] [DATE]"
click at [480, 48] on div "Created by [PERSON_NAME] Created [DATE] Required [DATE] Status Draft" at bounding box center [516, 66] width 757 height 51
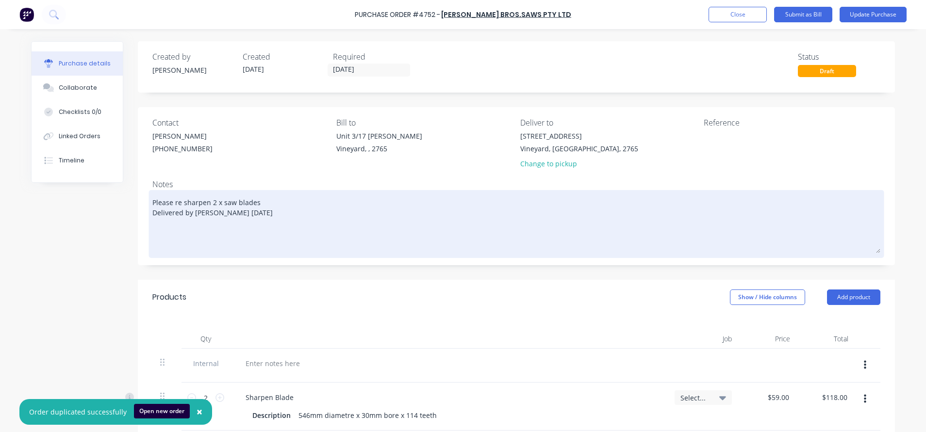
click at [152, 222] on textarea "Please re sharpen 2 x saw blades Delivered by [PERSON_NAME] [DATE]" at bounding box center [516, 223] width 728 height 61
type textarea "x"
type textarea "Please re sharpen 2 x saw blades Delivered by [PERSON_NAME] [DATE] p"
type textarea "x"
type textarea "Please re sharpen 2 x saw blades Delivered by [PERSON_NAME] [DATE] pL"
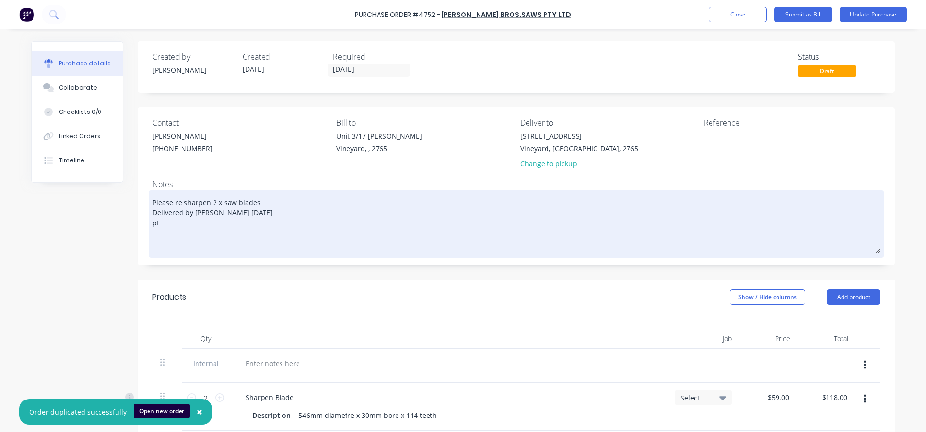
type textarea "x"
type textarea "Please re sharpen 2 x saw blades Delivered by [PERSON_NAME] [DATE] pLE"
type textarea "x"
type textarea "Please re sharpen 2 x saw blades Delivered by [PERSON_NAME] [DATE] pL"
type textarea "x"
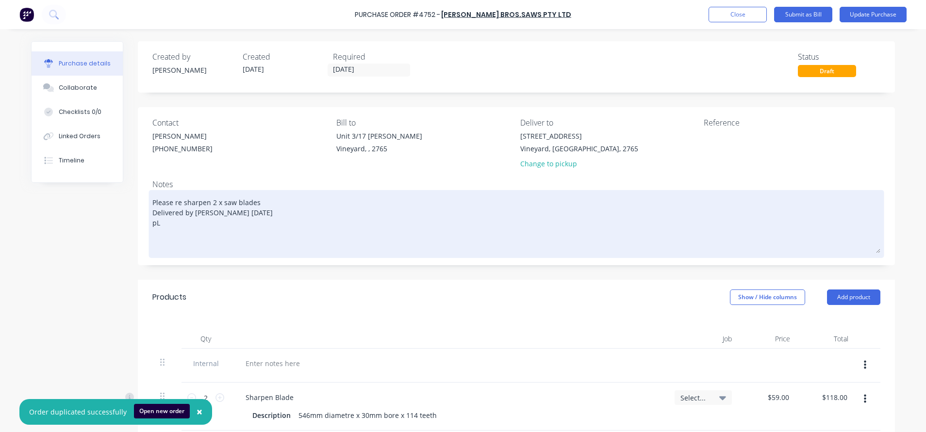
type textarea "Please re sharpen 2 x saw blades Delivered by [PERSON_NAME] [DATE] p"
type textarea "x"
type textarea "Please re sharpen 2 x saw blades Delivered by [PERSON_NAME] [DATE]"
type textarea "x"
type textarea "Please re sharpen 2 x saw blades Delivered by [PERSON_NAME] [DATE] P"
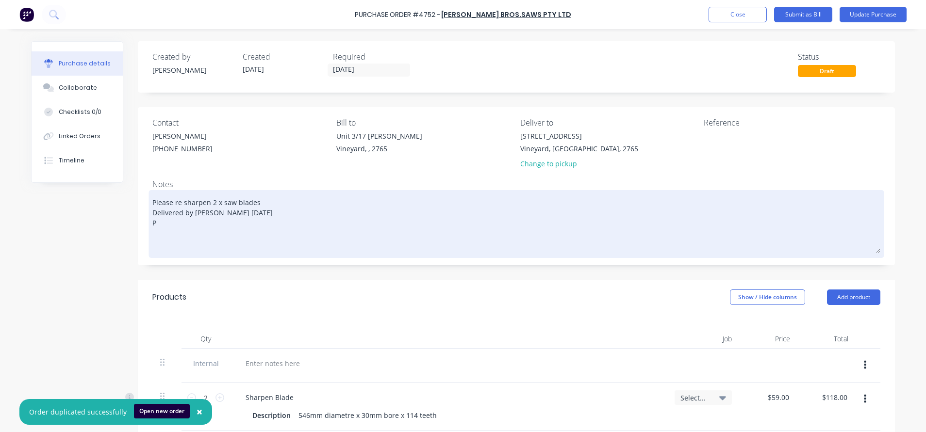
type textarea "x"
type textarea "Please re sharpen 2 x saw blades Delivered by [PERSON_NAME] [DATE] Pl"
type textarea "x"
type textarea "Please re sharpen 2 x saw blades Delivered by [PERSON_NAME] [DATE] Ple"
type textarea "x"
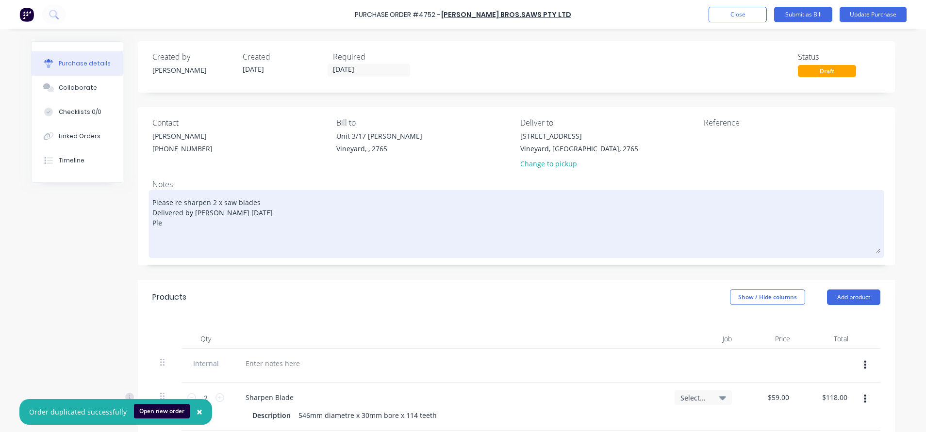
type textarea "Please re sharpen 2 x saw blades Delivered by [PERSON_NAME] [DATE] Pler"
type textarea "x"
type textarea "Please re sharpen 2 x saw blades Delivered by [PERSON_NAME] [DATE] Plera"
type textarea "x"
type textarea "Please re sharpen 2 x saw blades Delivered by [PERSON_NAME] [DATE] Pler"
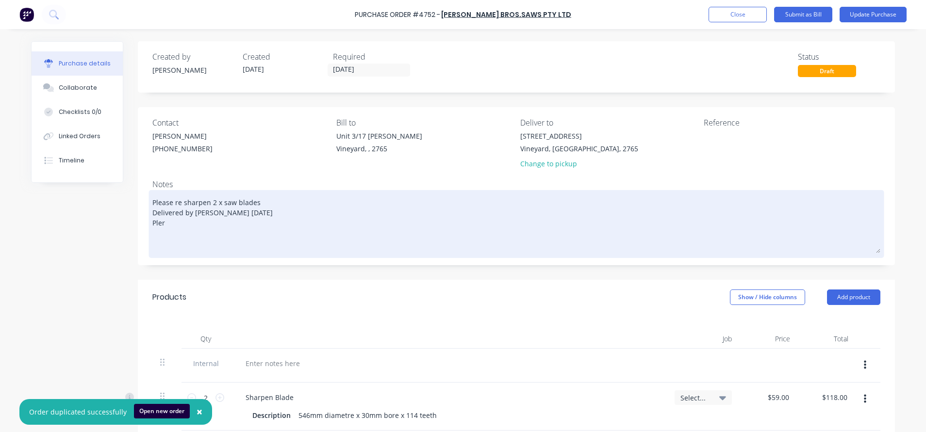
type textarea "x"
type textarea "Please re sharpen 2 x saw blades Delivered by [PERSON_NAME] [DATE] Ple"
type textarea "x"
type textarea "Please re sharpen 2 x saw blades Delivered by [PERSON_NAME] [DATE] Pl"
type textarea "x"
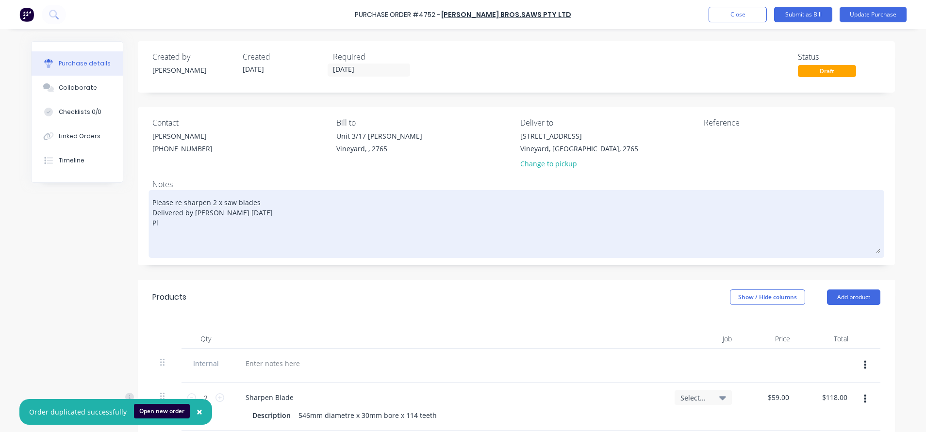
type textarea "Please re sharpen 2 x saw blades Delivered by [PERSON_NAME] [DATE] Ple"
type textarea "x"
type textarea "Please re sharpen 2 x saw blades Delivered by [PERSON_NAME] [DATE] Plea"
type textarea "x"
type textarea "Please re sharpen 2 x saw blades Delivered by [PERSON_NAME] [DATE] Pleas"
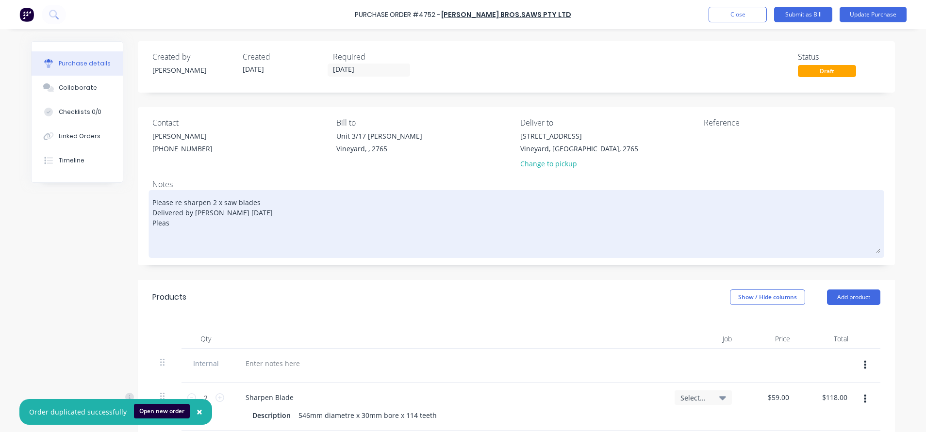
type textarea "x"
type textarea "Please re sharpen 2 x saw blades Delivered by [PERSON_NAME] [DATE] Please"
type textarea "x"
type textarea "Please re sharpen 2 x saw blades Delivered by [PERSON_NAME] [DATE] Please"
type textarea "x"
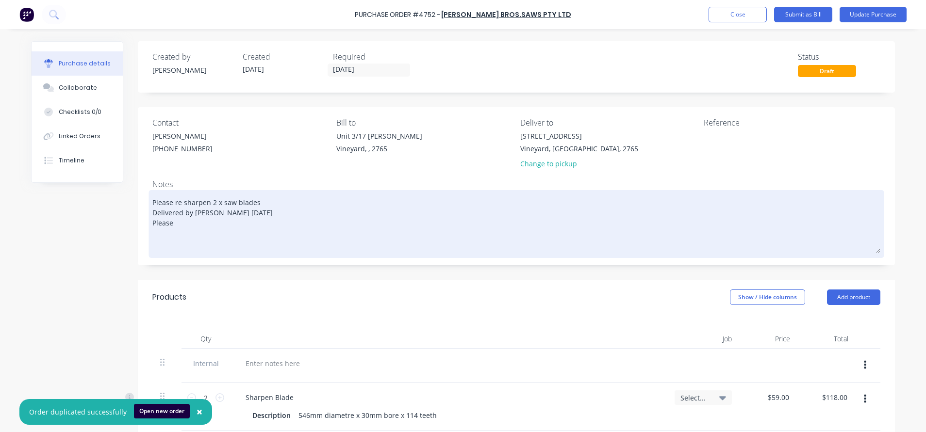
type textarea "Please re sharpen 2 x saw blades Delivered by [PERSON_NAME] [DATE] Please c"
type textarea "x"
type textarea "Please re sharpen 2 x saw blades Delivered by [PERSON_NAME] [DATE] Please co"
type textarea "x"
type textarea "Please re sharpen 2 x saw blades Delivered by [PERSON_NAME] [DATE] Please con"
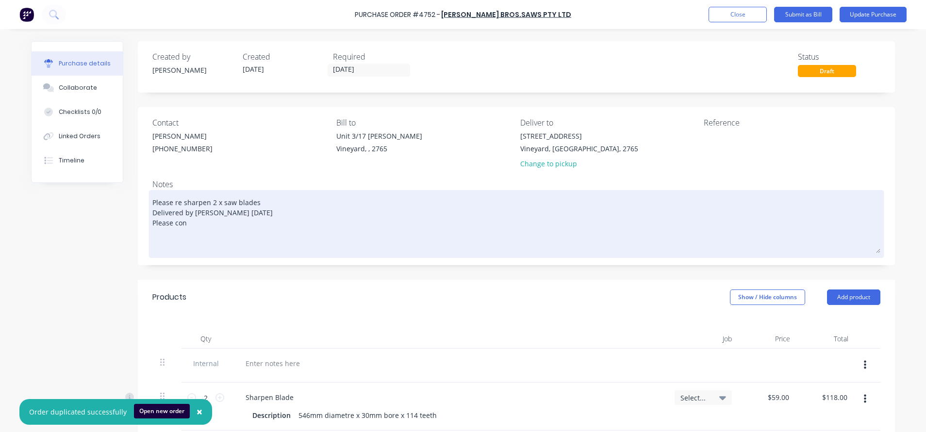
type textarea "x"
type textarea "Please re sharpen 2 x saw blades Delivered by [PERSON_NAME] [DATE] Please conf"
type textarea "x"
type textarea "Please re sharpen 2 x saw blades Delivered by [PERSON_NAME] [DATE] Please confi"
type textarea "x"
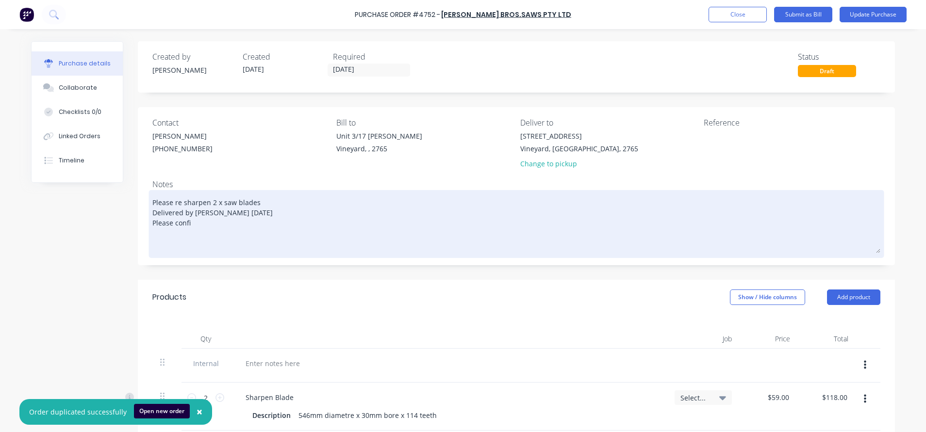
type textarea "Please re sharpen 2 x saw blades Delivered by [PERSON_NAME] [DATE] Please confir"
type textarea "x"
type textarea "Please re sharpen 2 x saw blades Delivered by [PERSON_NAME] [DATE] Please confi…"
type textarea "x"
type textarea "Please re sharpen 2 x saw blades Delivered by [PERSON_NAME] [DATE] Please confi…"
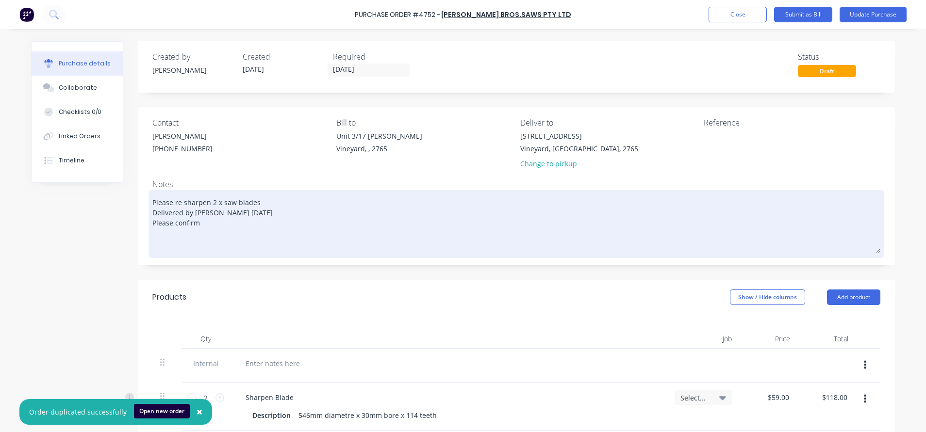
type textarea "x"
type textarea "Please re sharpen 2 x saw blades Delivered by [PERSON_NAME] [DATE] Please confi…"
type textarea "x"
type textarea "Please re sharpen 2 x saw blades Delivered by [PERSON_NAME] [DATE] Please confi…"
type textarea "x"
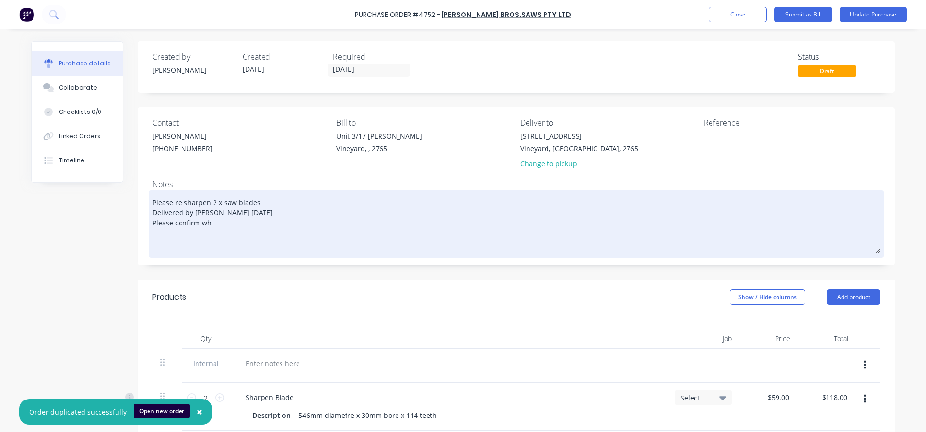
type textarea "Please re sharpen 2 x saw blades Delivered by [PERSON_NAME] [DATE] Please confi…"
type textarea "x"
type textarea "Please re sharpen 2 x saw blades Delivered by [PERSON_NAME] [DATE] Please confi…"
type textarea "x"
type textarea "Please re sharpen 2 x saw blades Delivered by [PERSON_NAME] [DATE] Please confi…"
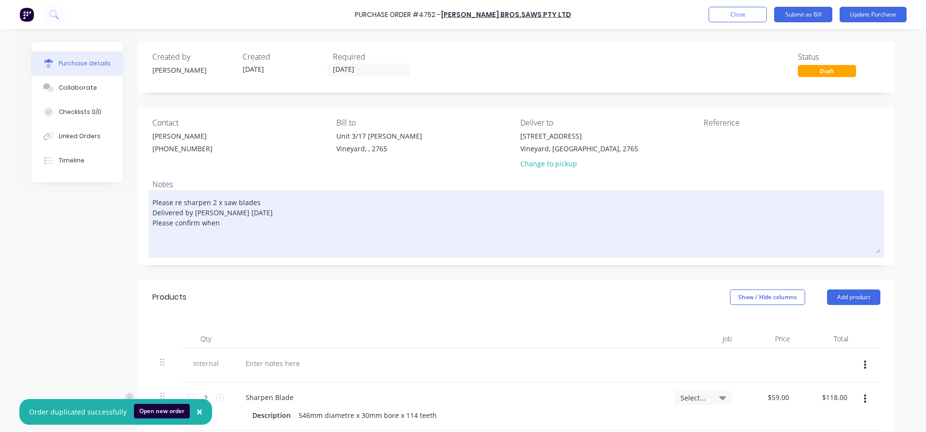
type textarea "x"
type textarea "Please re sharpen 2 x saw blades Delivered by [PERSON_NAME] [DATE] Please confi…"
type textarea "x"
type textarea "Please re sharpen 2 x saw blades Delivered by [PERSON_NAME] [DATE] Please confi…"
type textarea "x"
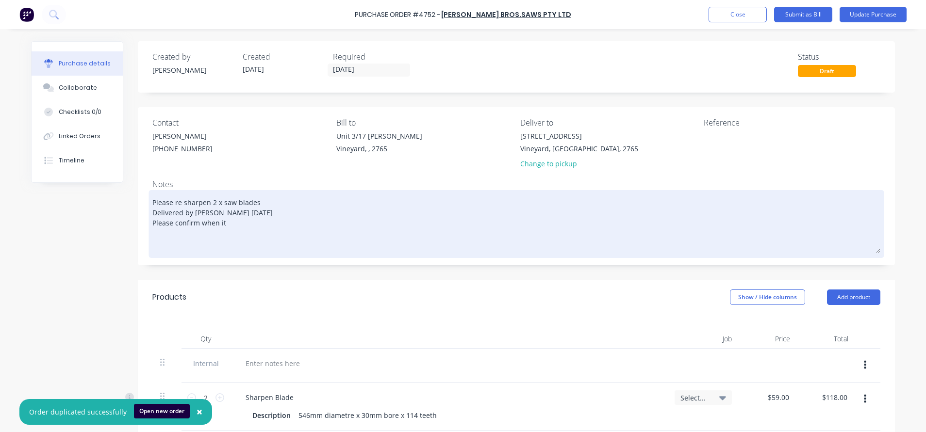
type textarea "Please re sharpen 2 x saw blades Delivered by [PERSON_NAME] [DATE] Please confi…"
type textarea "x"
type textarea "Please re sharpen 2 x saw blades Delivered by [PERSON_NAME] [DATE] Please confi…"
type textarea "x"
type textarea "Please re sharpen 2 x saw blades Delivered by [PERSON_NAME] [DATE] Please confi…"
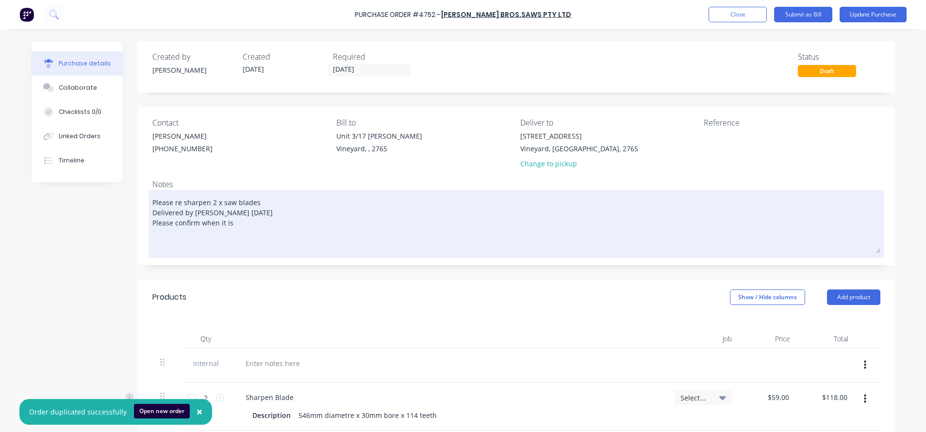
type textarea "x"
type textarea "Please re sharpen 2 x saw blades Delivered by [PERSON_NAME] [DATE] Please confi…"
type textarea "x"
type textarea "Please re sharpen 2 x saw blades Delivered by [PERSON_NAME] [DATE] Please confi…"
type textarea "x"
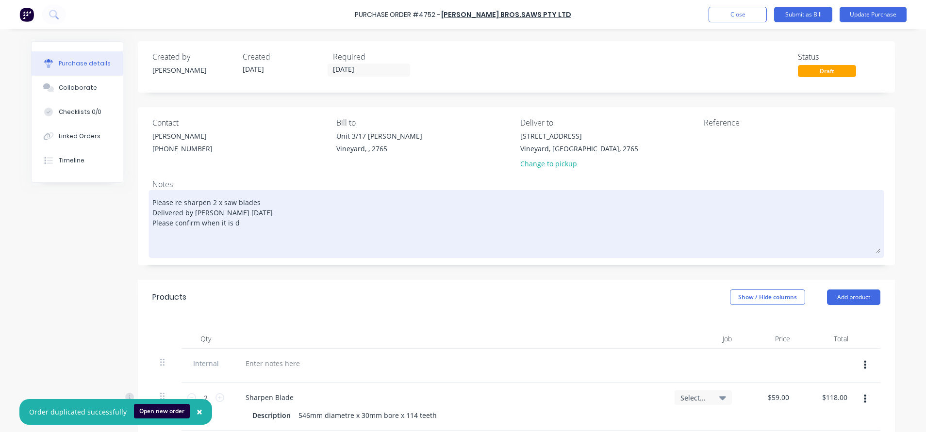
type textarea "Please re sharpen 2 x saw blades Delivered by [PERSON_NAME] [DATE] Please confi…"
type textarea "x"
type textarea "Please re sharpen 2 x saw blades Delivered by [PERSON_NAME] [DATE] Please confi…"
type textarea "x"
type textarea "Please re sharpen 2 x saw blades Delivered by [PERSON_NAME] [DATE] Please confi…"
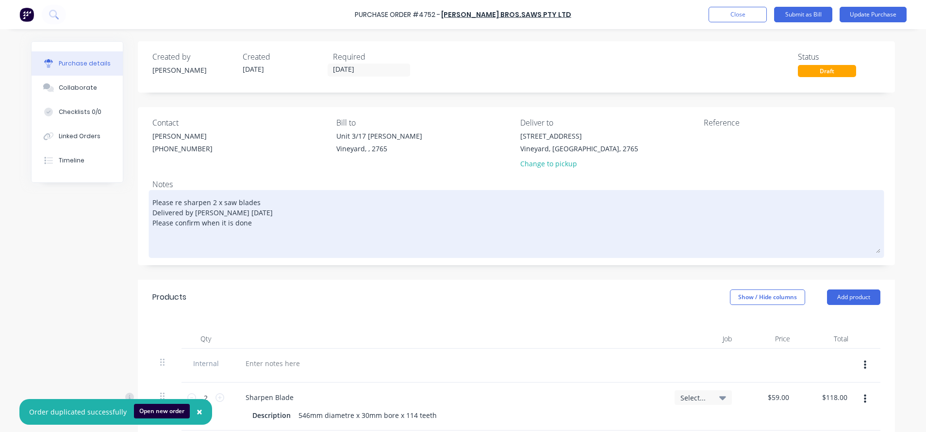
type textarea "x"
type textarea "Please re sharpen 2 x saw blades Delivered by [PERSON_NAME] [DATE] Please confi…"
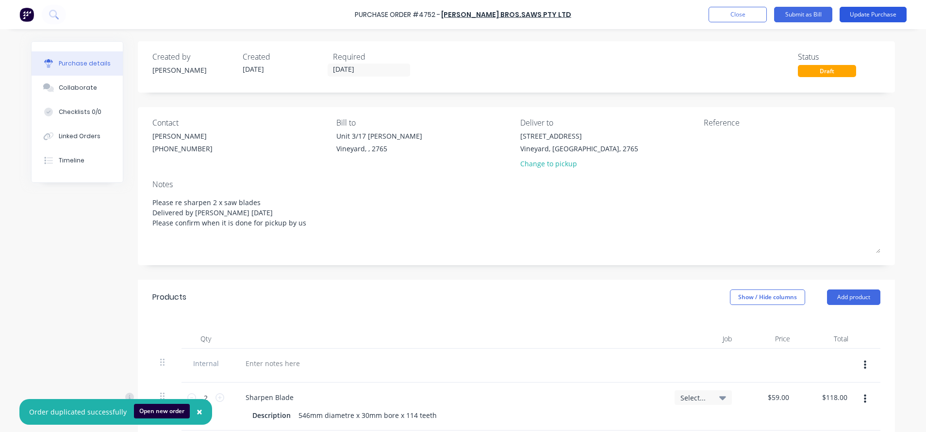
click at [875, 12] on button "Update Purchase" at bounding box center [873, 15] width 67 height 16
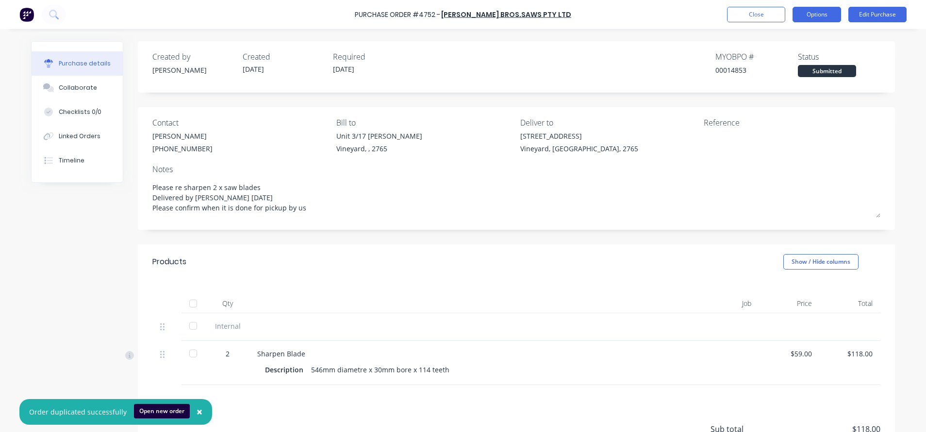
click at [816, 16] on button "Options" at bounding box center [817, 15] width 49 height 16
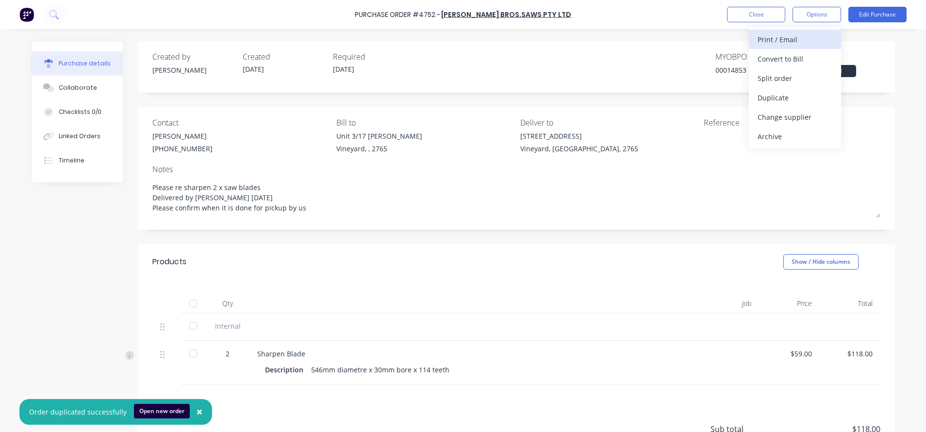
click at [801, 47] on button "Print / Email" at bounding box center [795, 39] width 92 height 19
click at [794, 65] on div "With pricing" at bounding box center [795, 59] width 75 height 14
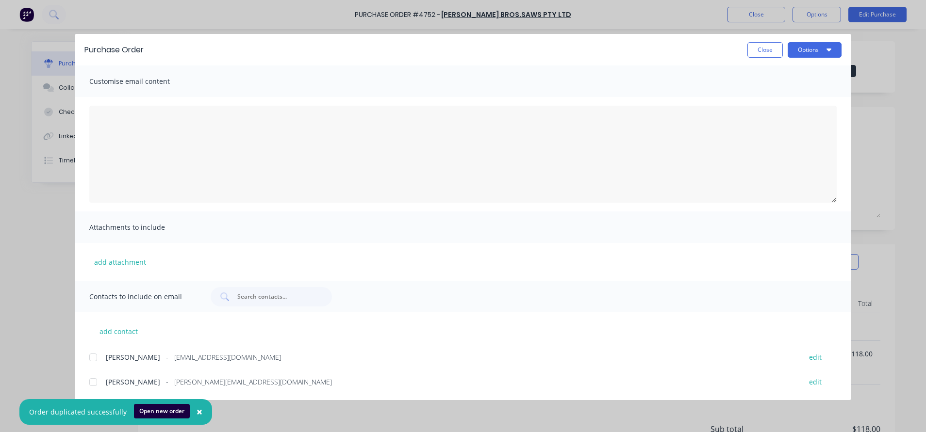
click at [91, 361] on div at bounding box center [92, 357] width 19 height 19
click at [802, 54] on button "Options" at bounding box center [815, 50] width 54 height 16
click at [802, 106] on button "Email" at bounding box center [795, 113] width 92 height 19
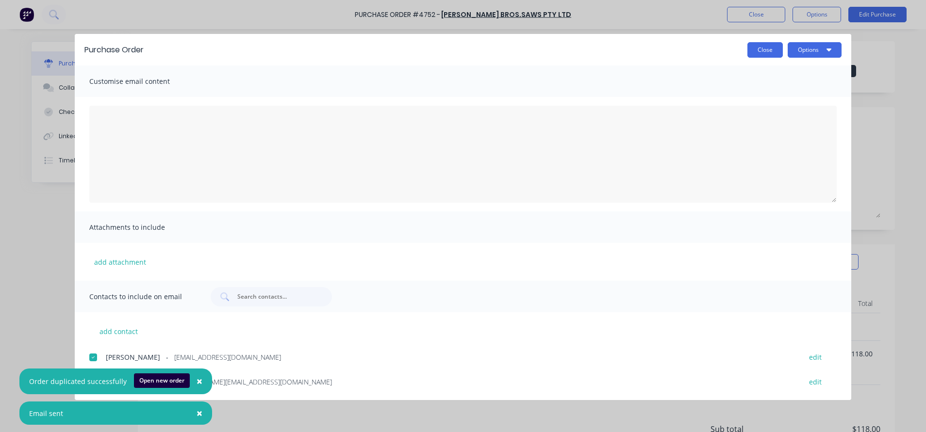
click at [765, 49] on button "Close" at bounding box center [764, 50] width 35 height 16
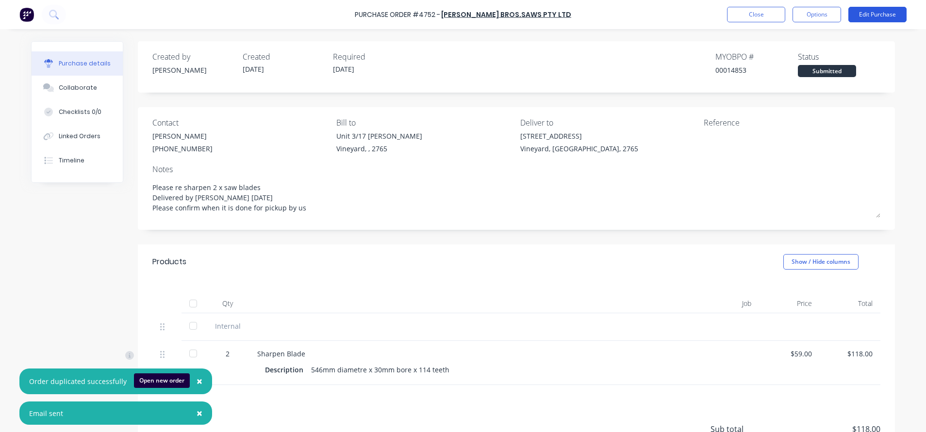
click at [879, 17] on button "Edit Purchase" at bounding box center [877, 15] width 58 height 16
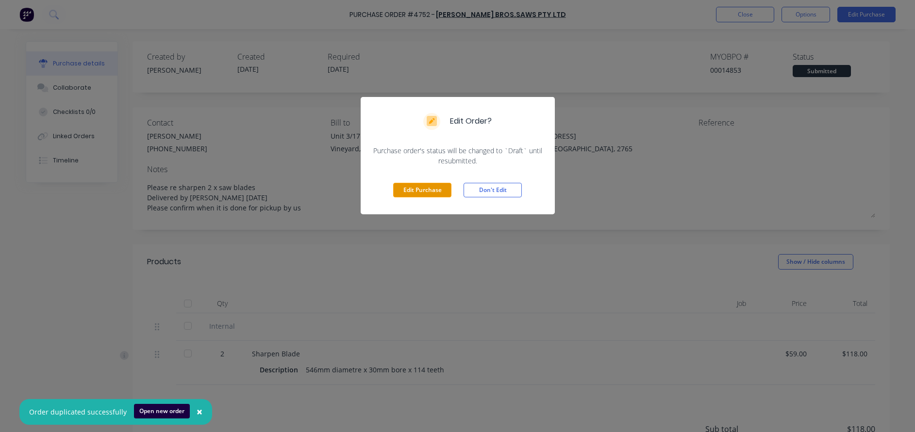
click at [415, 184] on button "Edit Purchase" at bounding box center [422, 190] width 58 height 15
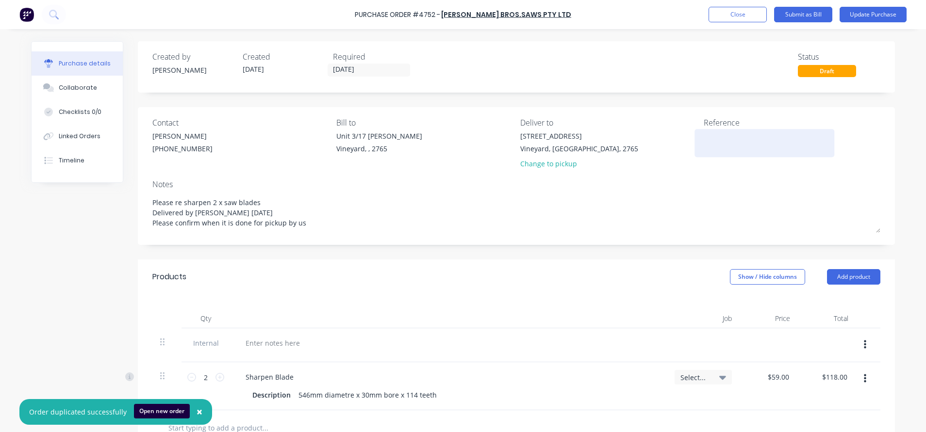
click at [737, 144] on textarea at bounding box center [764, 142] width 121 height 22
click at [894, 11] on button "Update Purchase" at bounding box center [873, 15] width 67 height 16
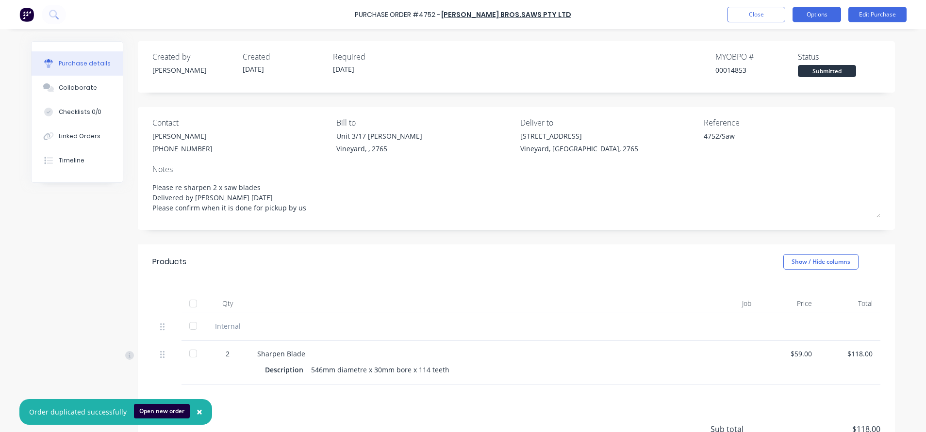
click at [813, 13] on button "Options" at bounding box center [817, 15] width 49 height 16
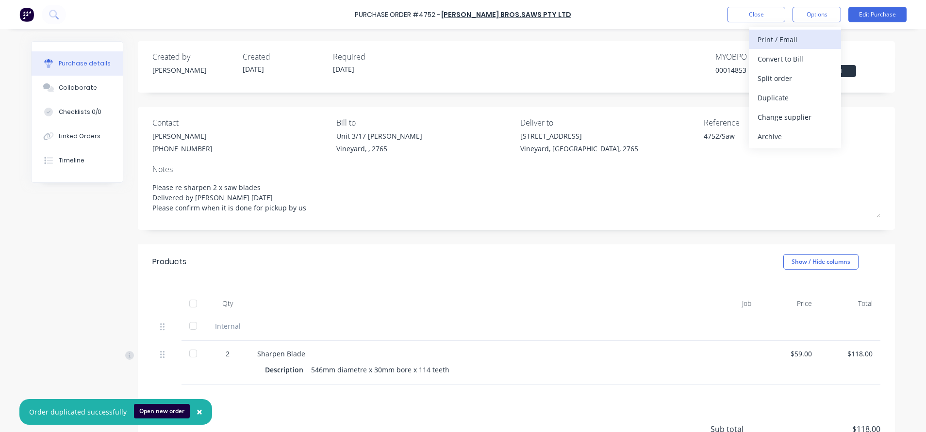
click at [799, 39] on div "Print / Email" at bounding box center [795, 40] width 75 height 14
click at [775, 63] on div "With pricing" at bounding box center [795, 59] width 75 height 14
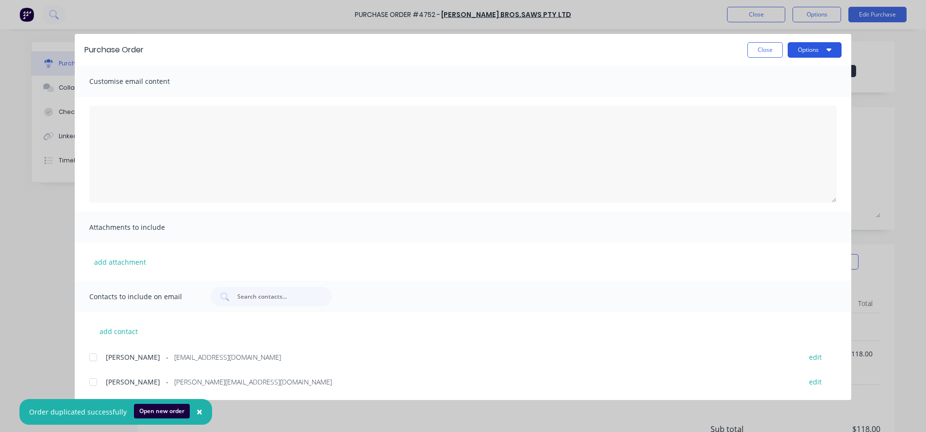
click at [801, 53] on button "Options" at bounding box center [815, 50] width 54 height 16
click at [802, 99] on div "Print" at bounding box center [795, 94] width 75 height 14
